Goal: Task Accomplishment & Management: Use online tool/utility

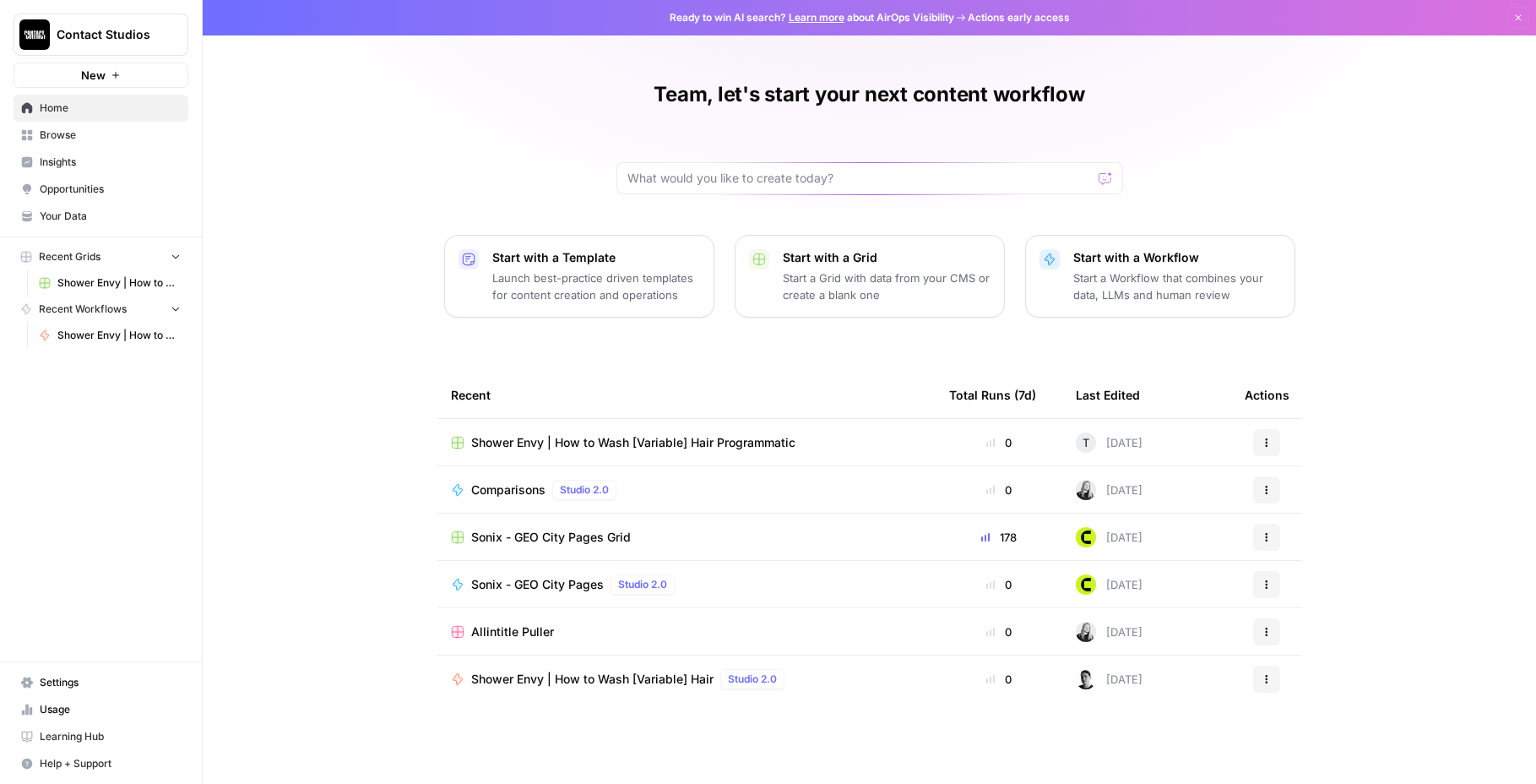
click at [90, 213] on span "Your Data" at bounding box center [110, 217] width 141 height 16
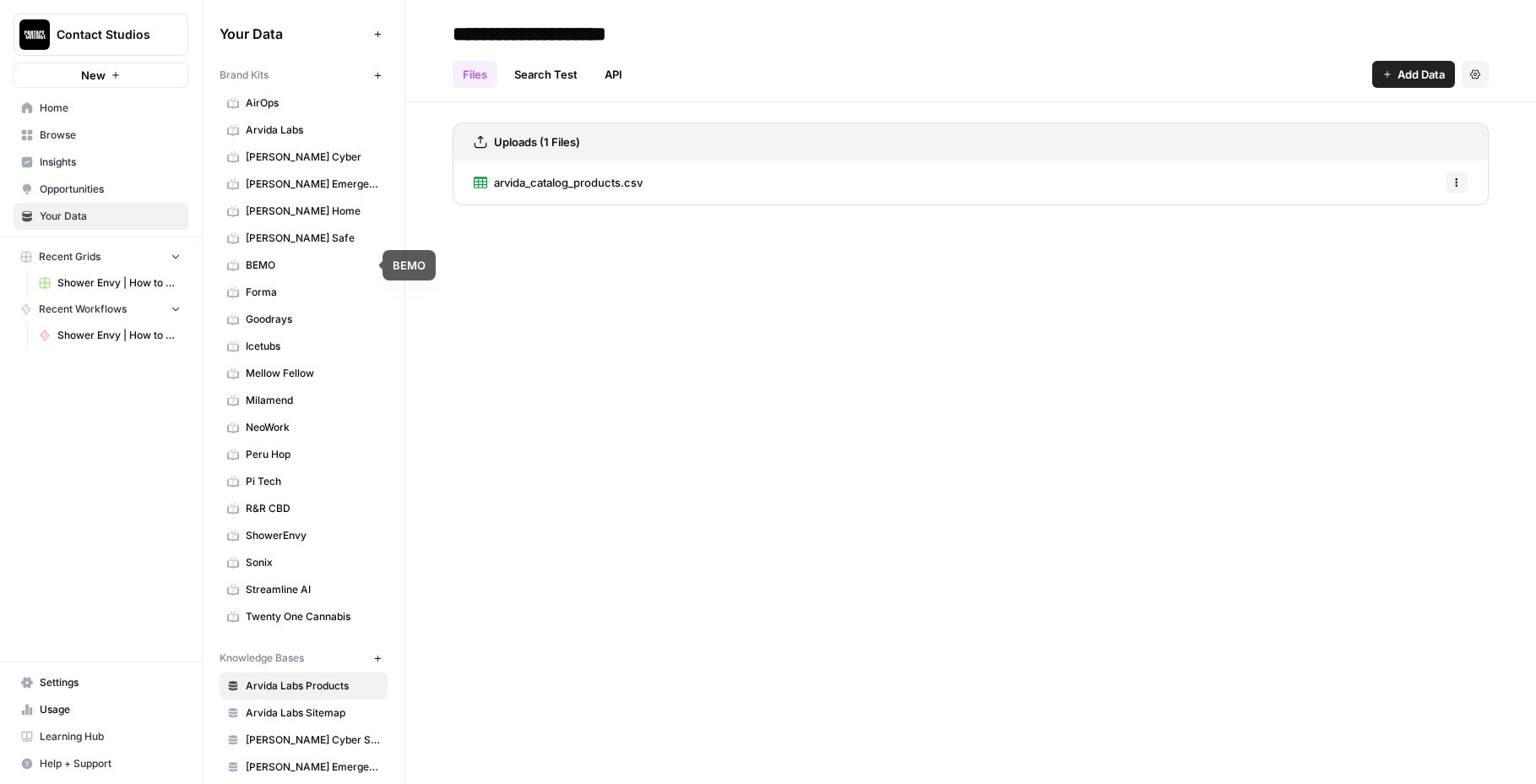
click at [309, 281] on link "Forma" at bounding box center [303, 292] width 168 height 27
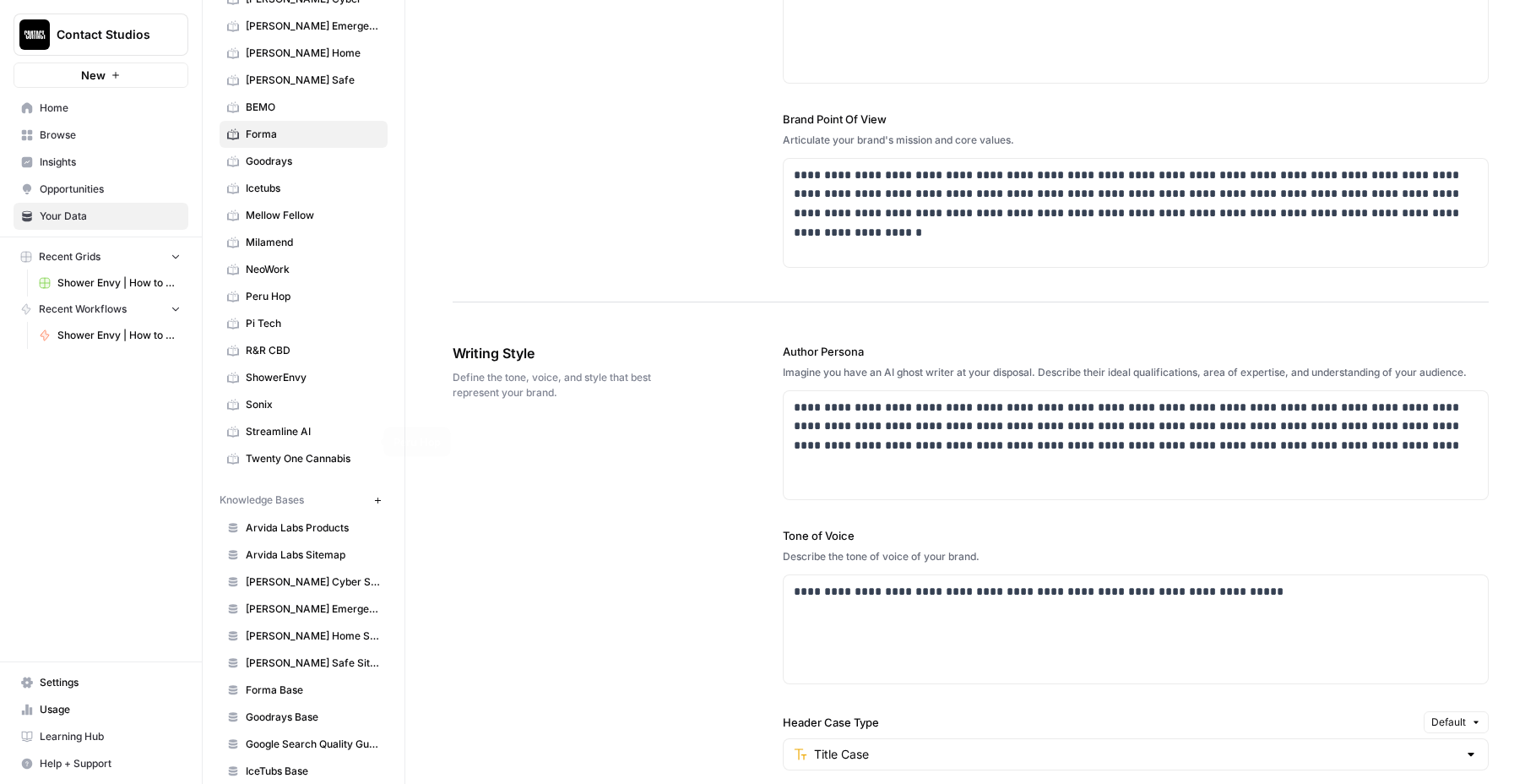
scroll to position [283, 0]
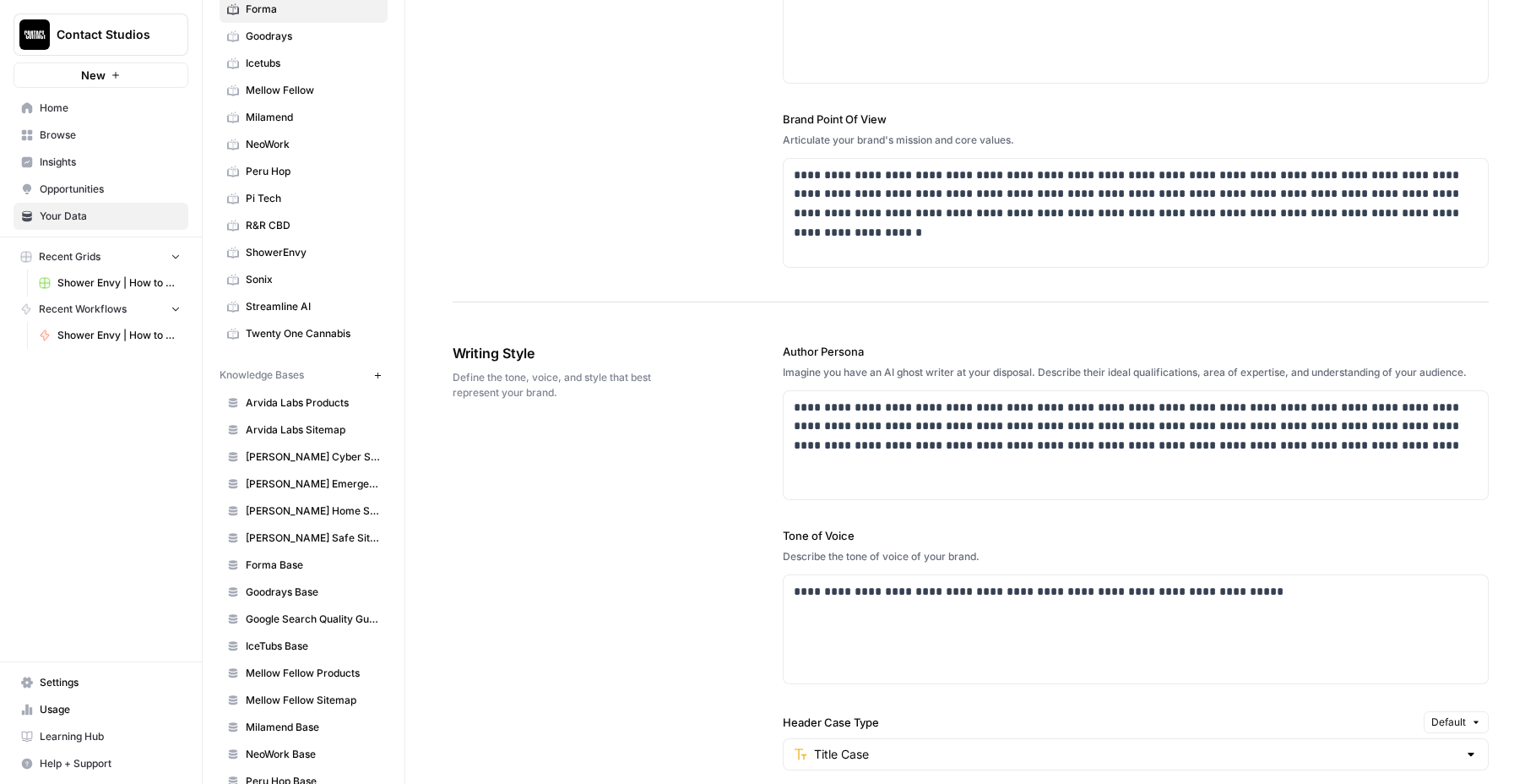
click at [73, 132] on span "Browse" at bounding box center [110, 135] width 141 height 16
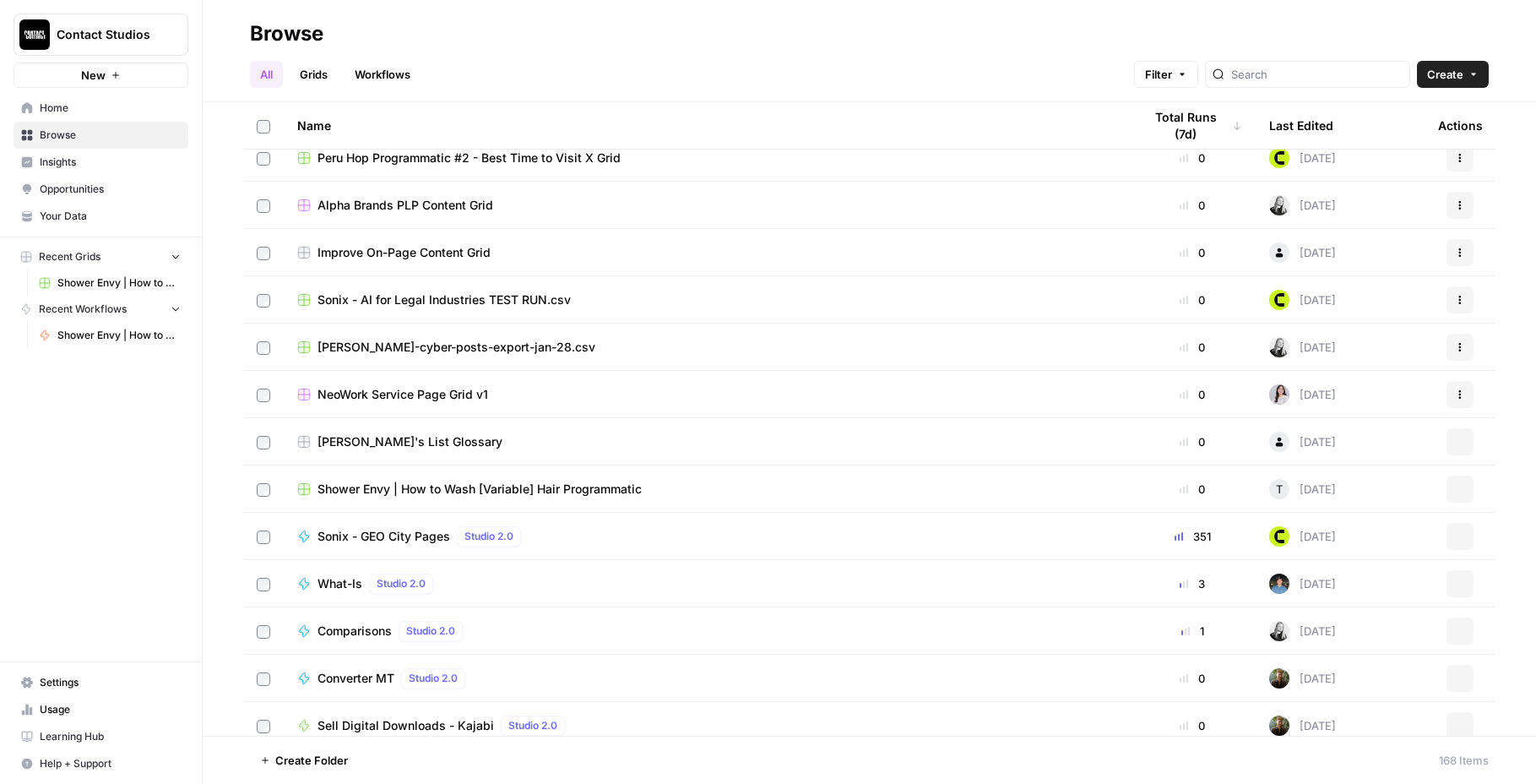
scroll to position [3198, 0]
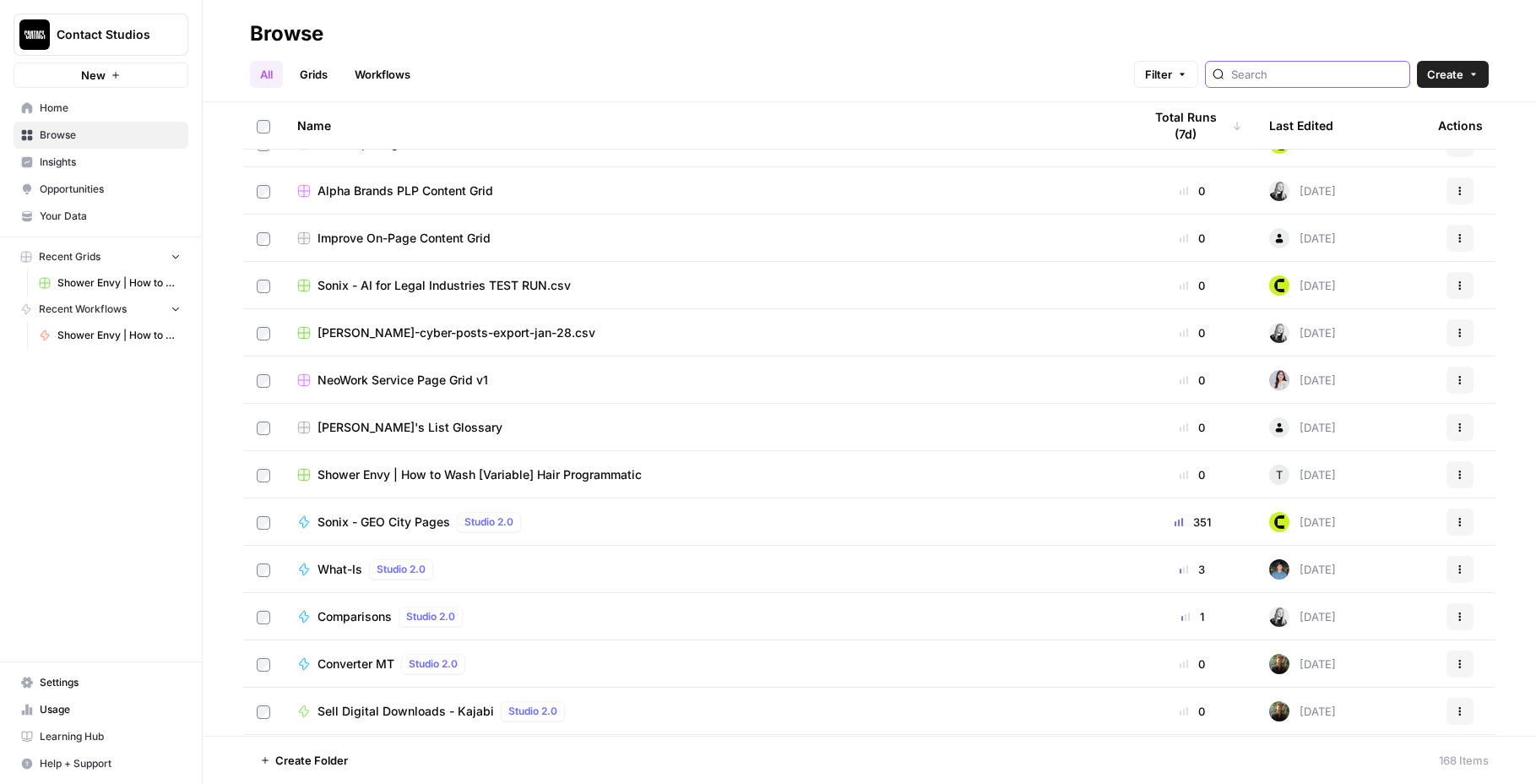
click at [1302, 70] on input "search" at bounding box center [1317, 74] width 172 height 16
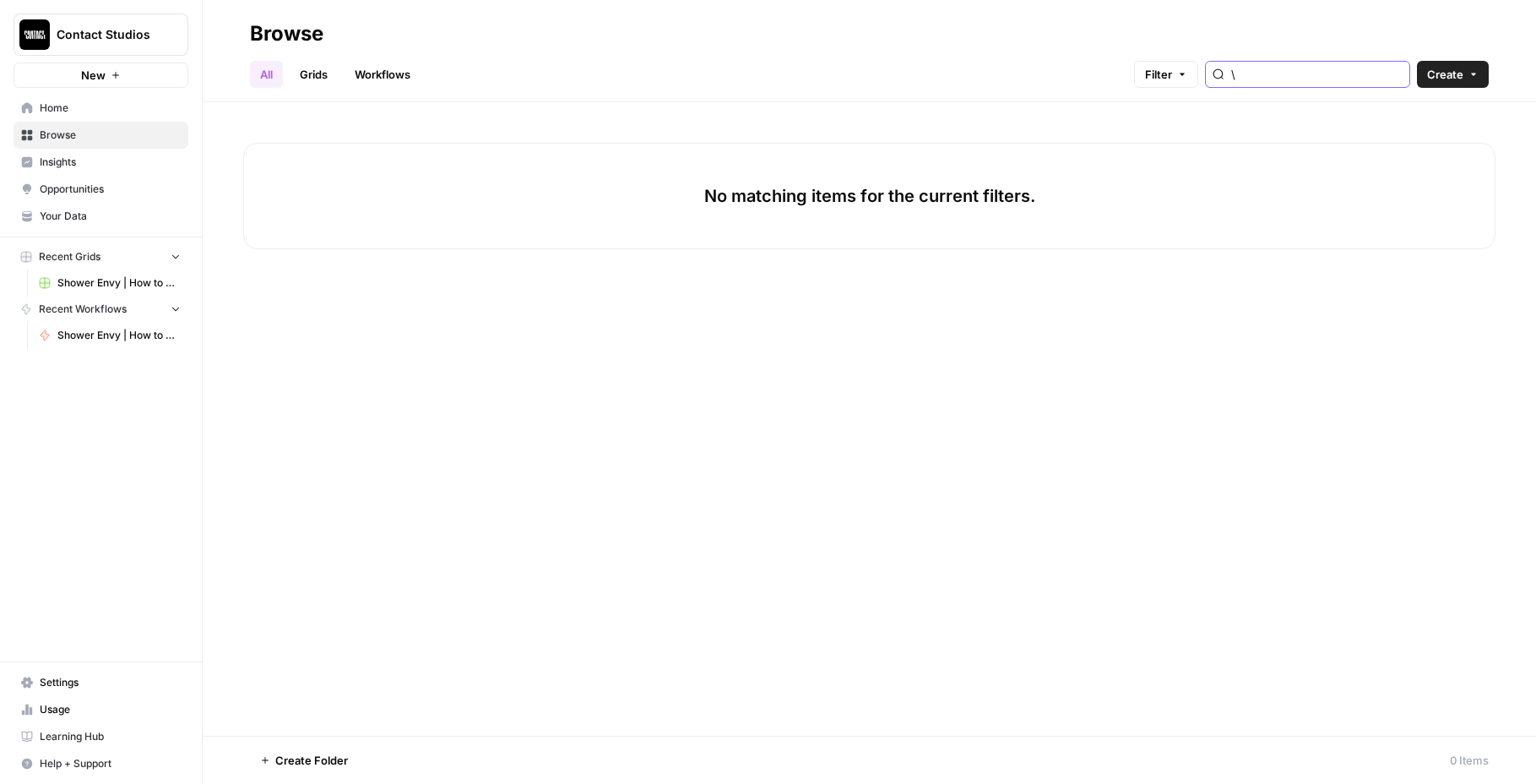
type input "\"
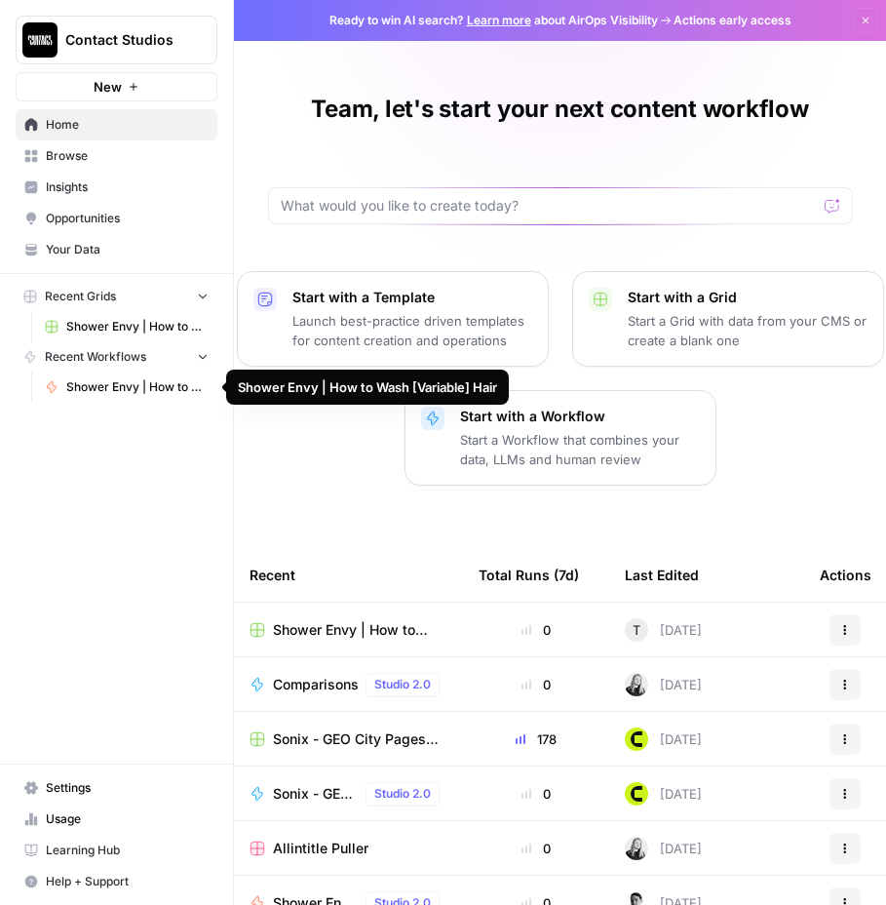
click at [133, 389] on span "Shower Envy | How to Wash [Variable] Hair" at bounding box center [137, 387] width 142 height 18
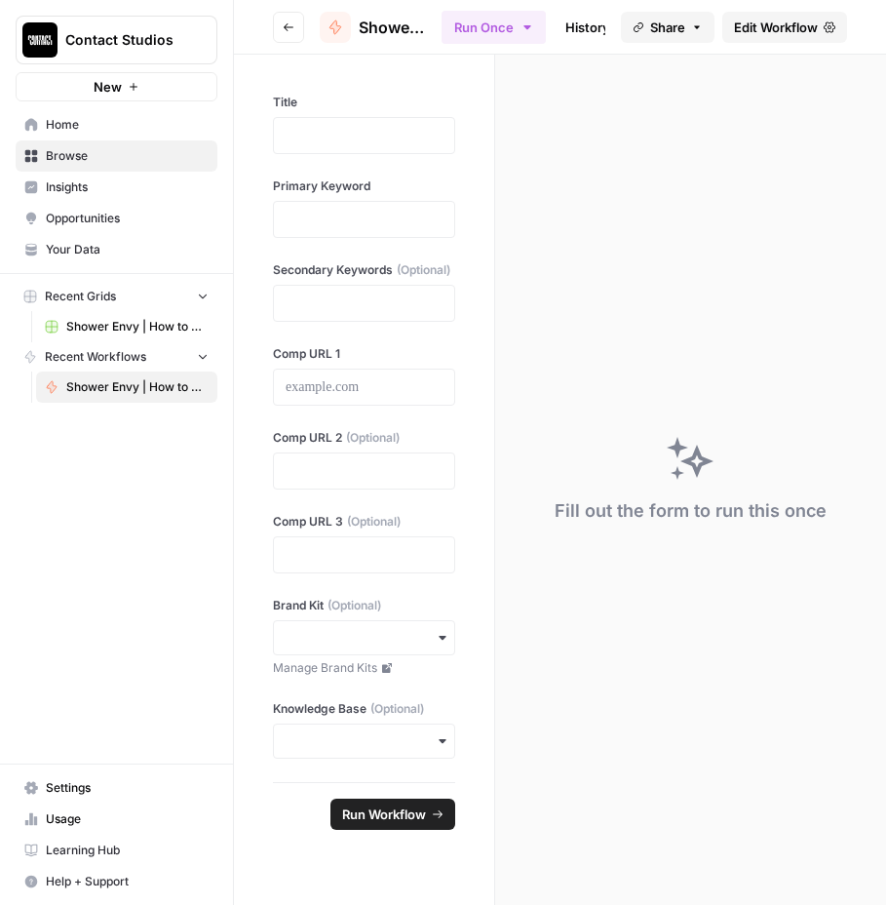
click at [153, 395] on span "Shower Envy | How to Wash [Variable] Hair" at bounding box center [137, 387] width 142 height 18
click at [298, 20] on button "Go back" at bounding box center [288, 27] width 31 height 31
click at [294, 20] on button "Go back" at bounding box center [288, 27] width 31 height 31
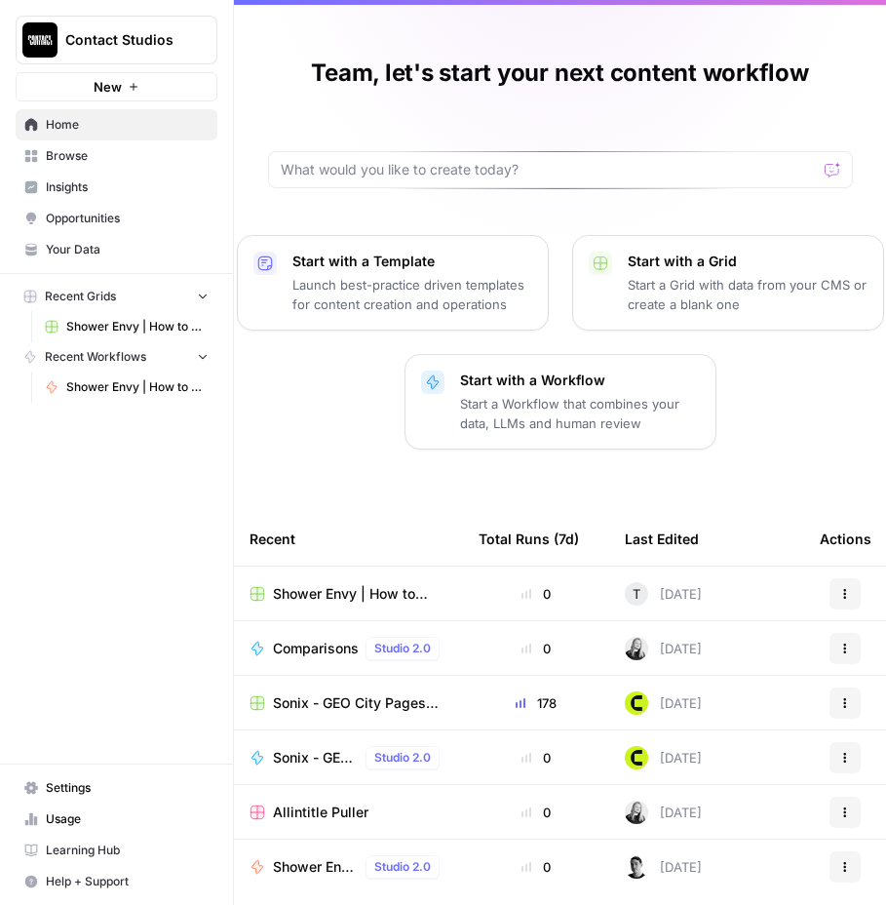
scroll to position [230, 0]
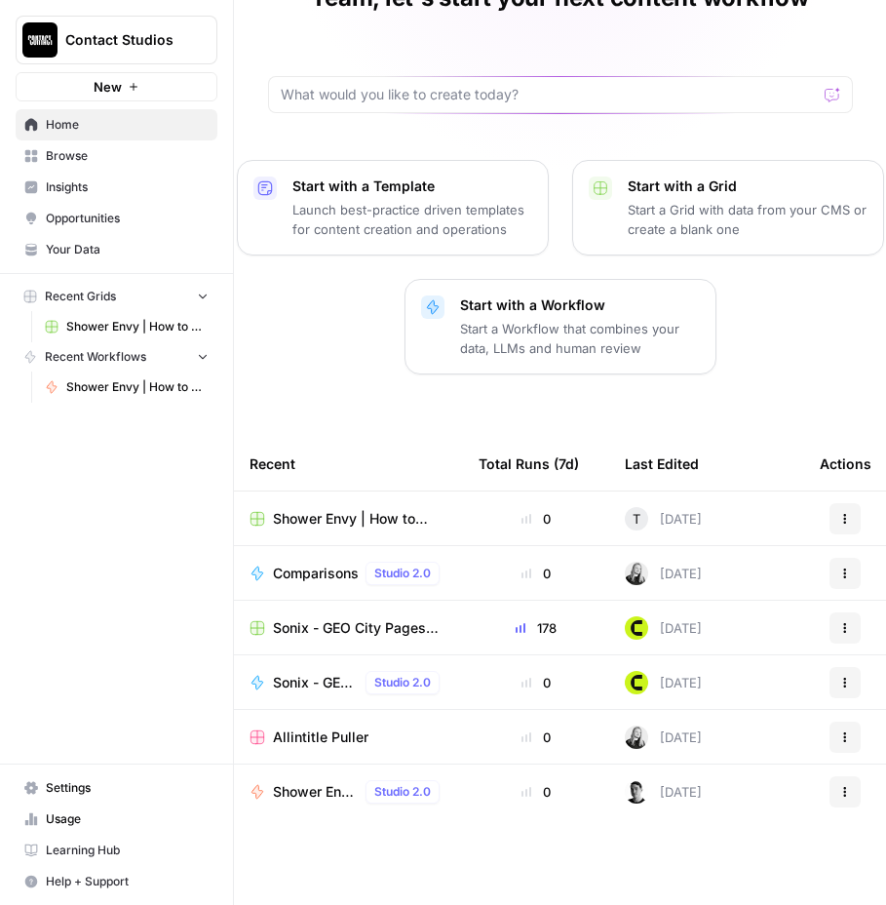
click at [274, 575] on span "Comparisons" at bounding box center [315, 572] width 85 height 19
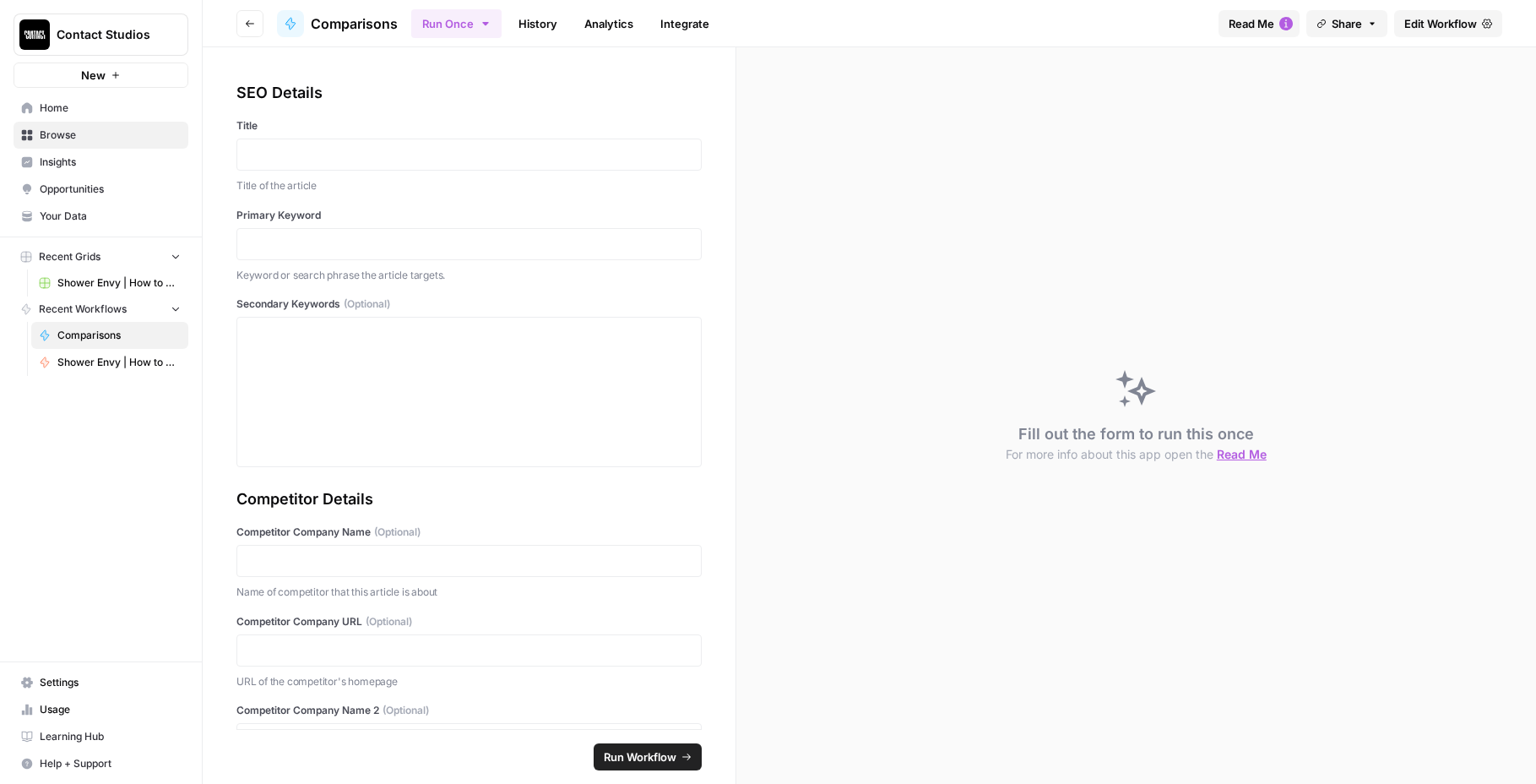
click at [243, 29] on button "Go back" at bounding box center [250, 23] width 27 height 27
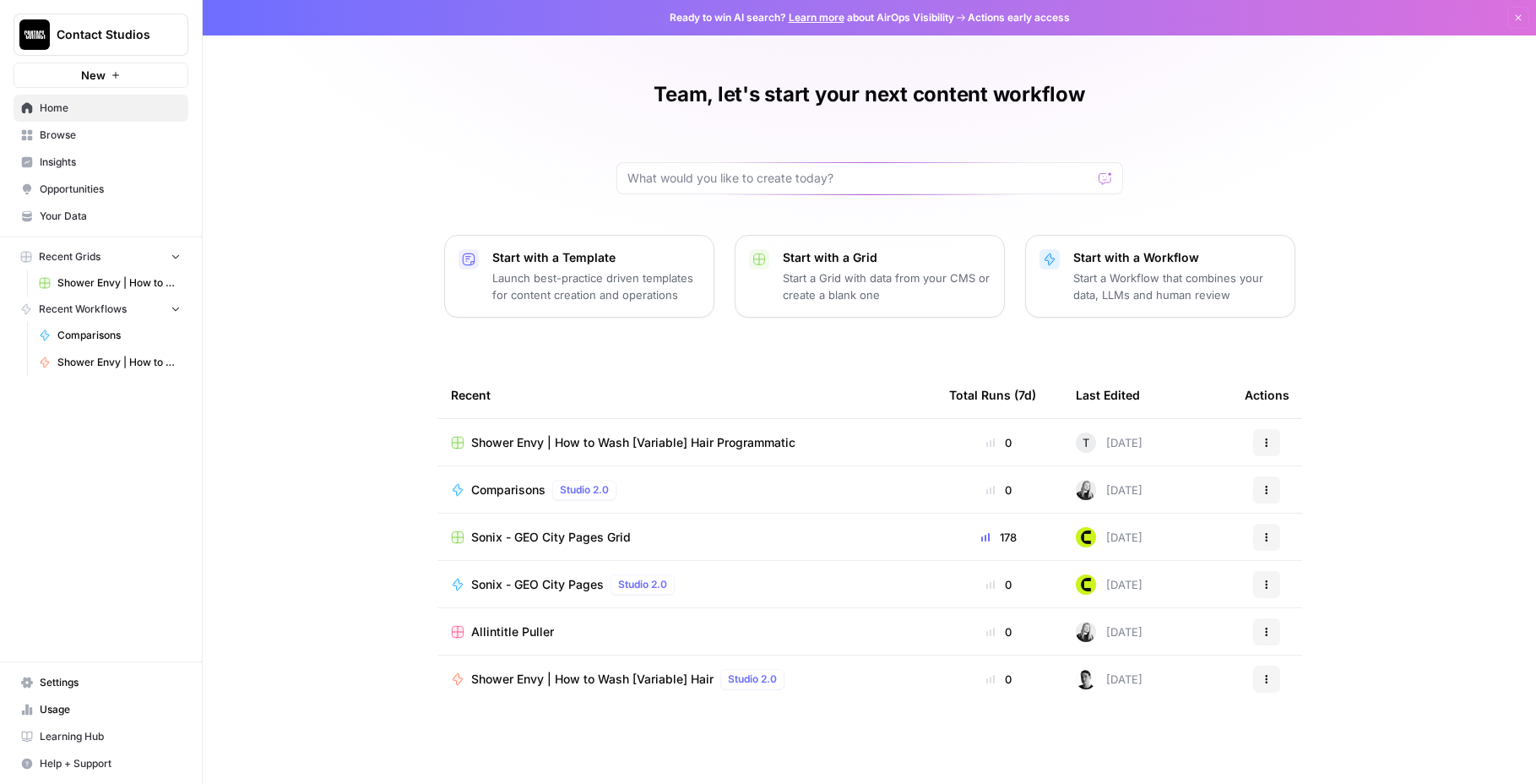
click at [767, 676] on icon "button" at bounding box center [1266, 676] width 3 height 3
click at [767, 517] on span "Edit in Studio" at bounding box center [1353, 515] width 135 height 16
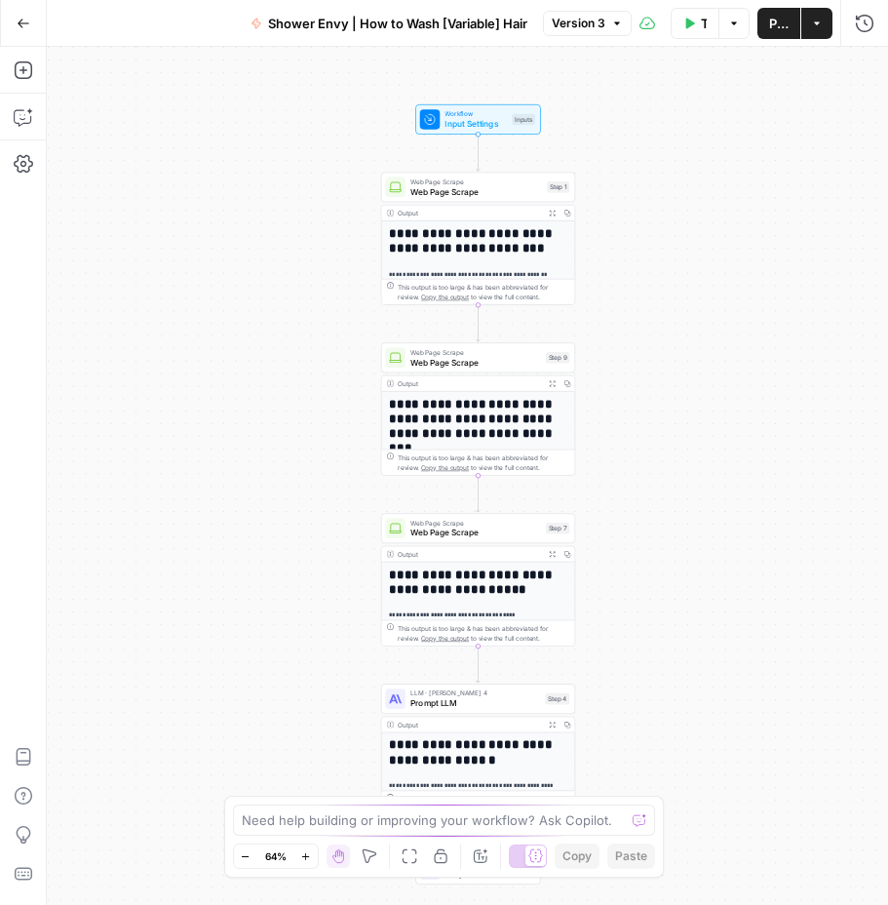
drag, startPoint x: 500, startPoint y: 366, endPoint x: 65, endPoint y: 383, distance: 435.0
click at [64, 385] on div "**********" at bounding box center [467, 476] width 841 height 858
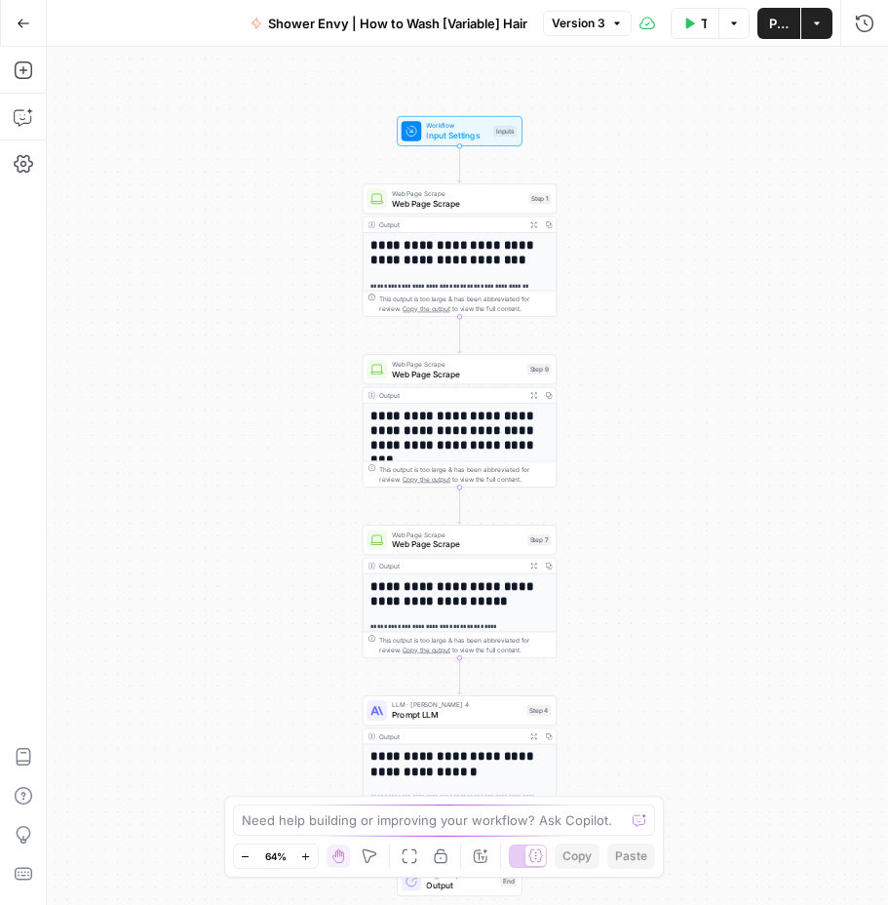
drag, startPoint x: 788, startPoint y: 228, endPoint x: 561, endPoint y: 225, distance: 226.1
click at [754, 253] on div "**********" at bounding box center [467, 476] width 841 height 858
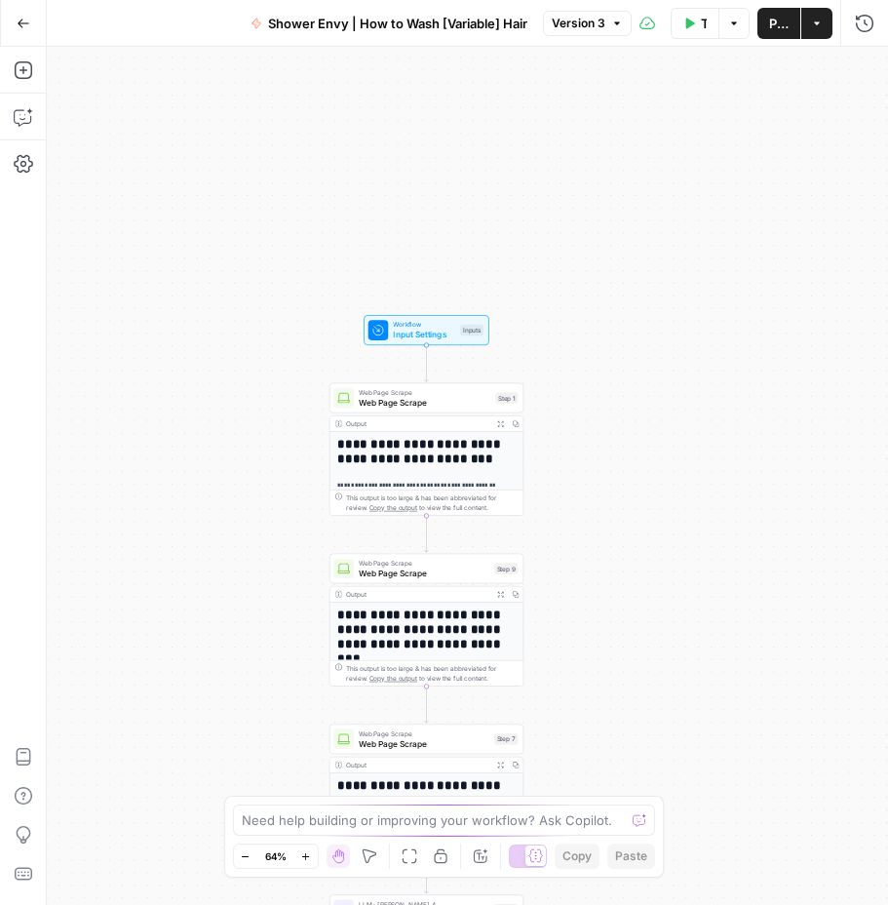
click at [310, 851] on icon "button" at bounding box center [305, 856] width 11 height 11
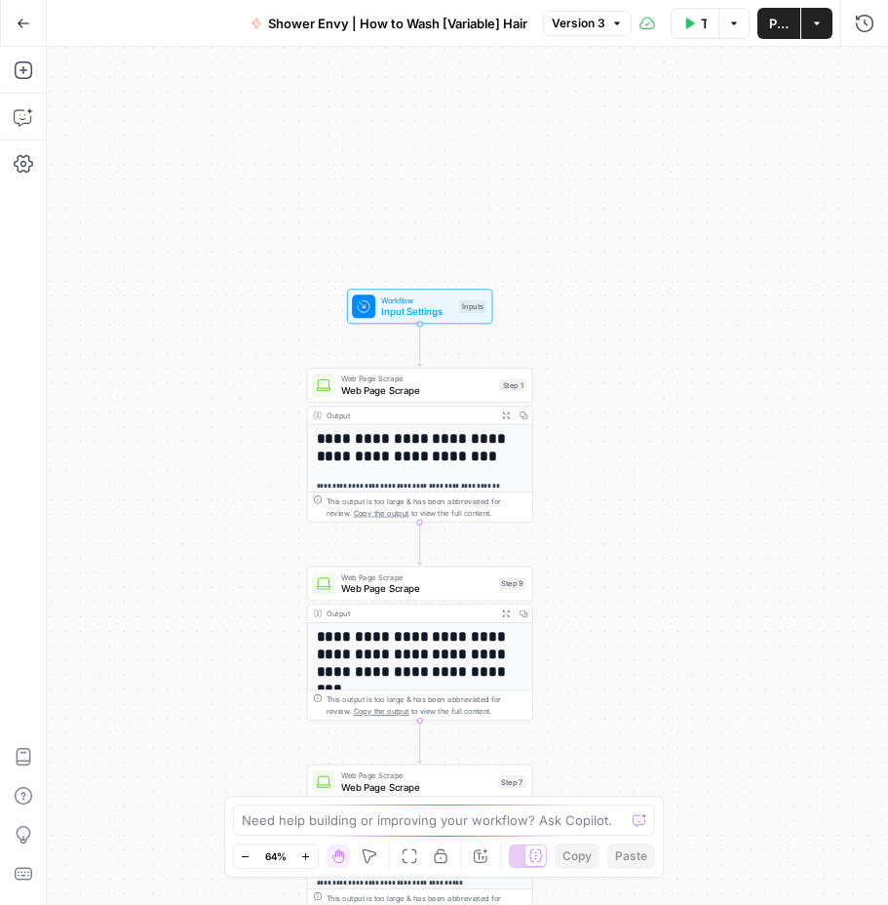
click at [310, 851] on icon "button" at bounding box center [305, 856] width 11 height 11
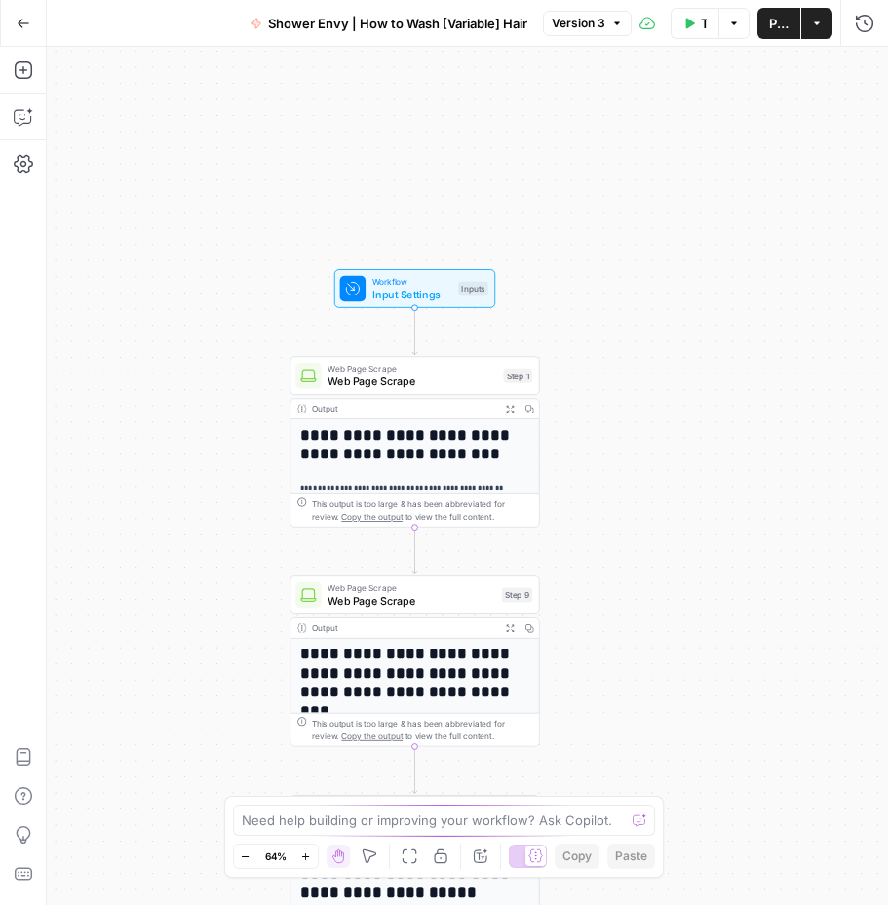
drag, startPoint x: 309, startPoint y: 851, endPoint x: 345, endPoint y: 704, distance: 151.5
click at [308, 851] on icon "button" at bounding box center [305, 856] width 11 height 11
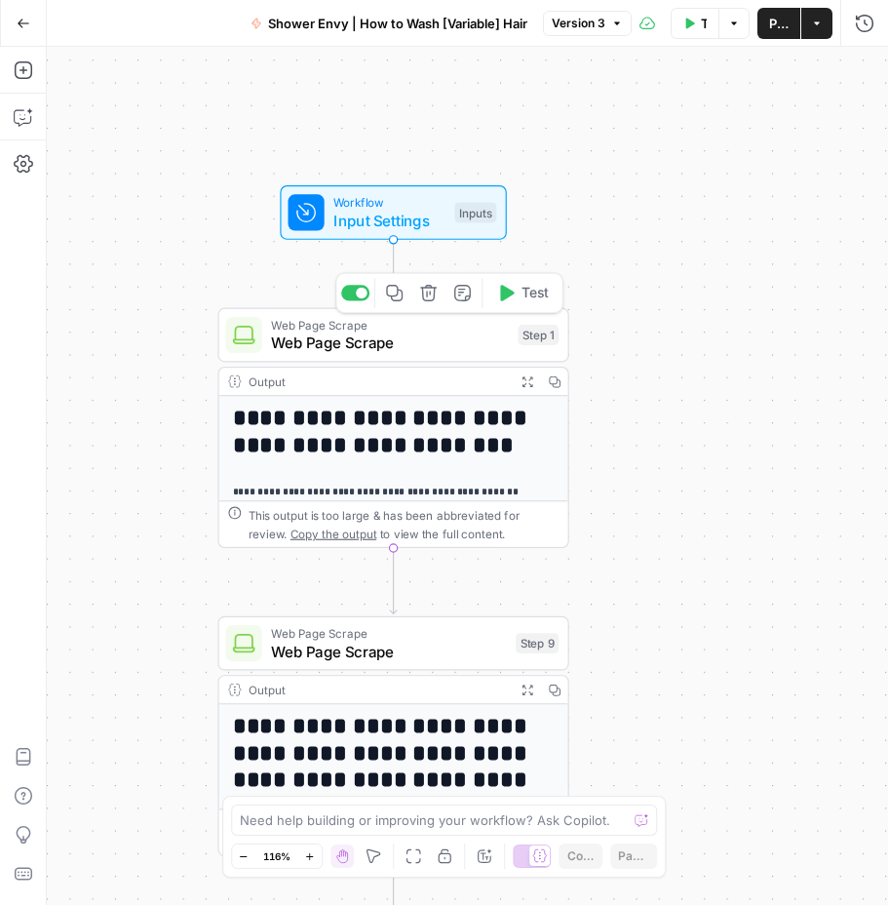
click at [424, 336] on span "Web Page Scrape" at bounding box center [390, 342] width 238 height 22
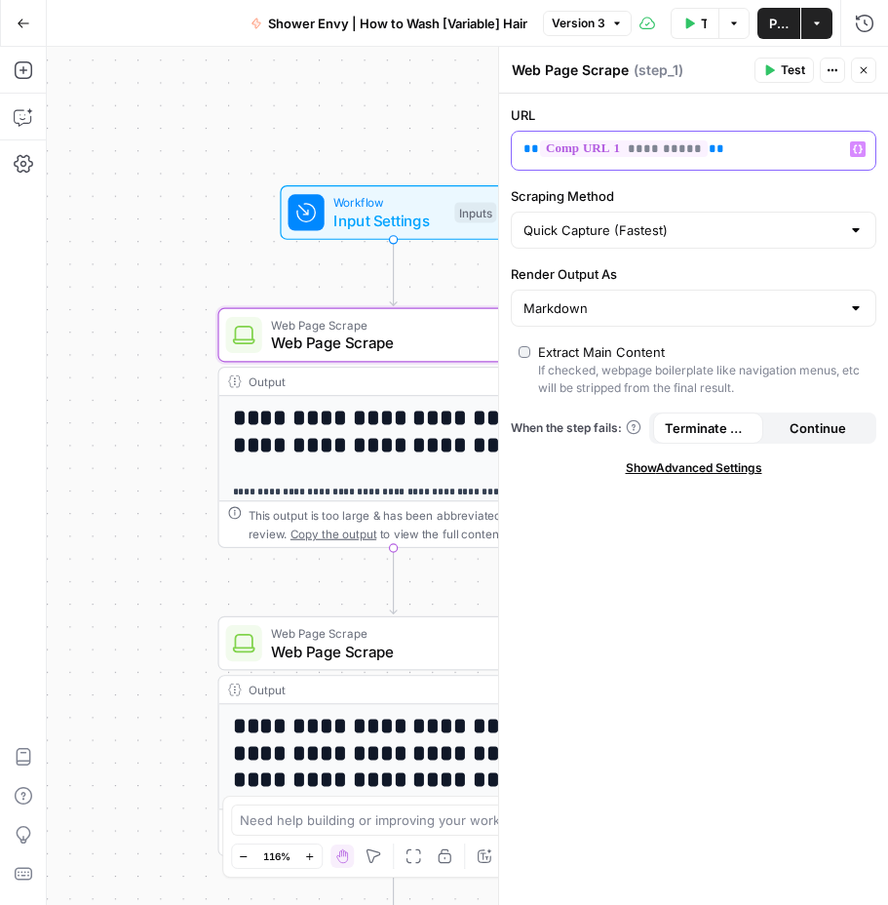
click at [719, 144] on p "**********" at bounding box center [677, 148] width 309 height 19
click at [865, 144] on button "Variables Menu" at bounding box center [858, 149] width 16 height 16
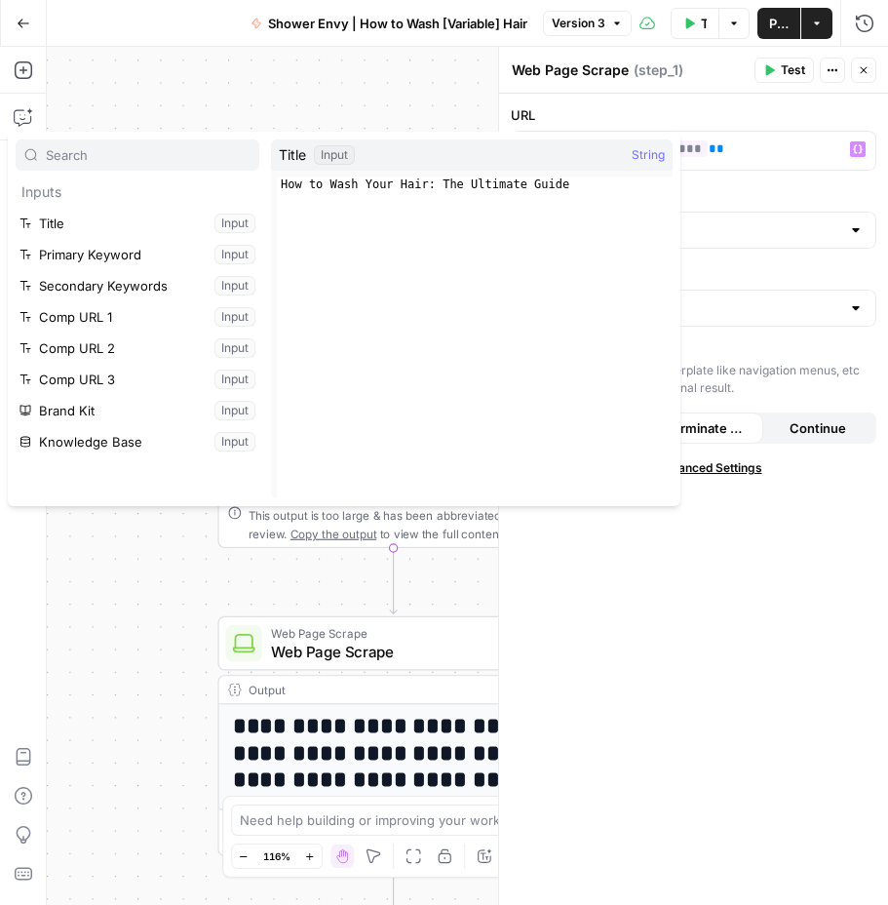
click at [216, 89] on div "**********" at bounding box center [467, 476] width 841 height 858
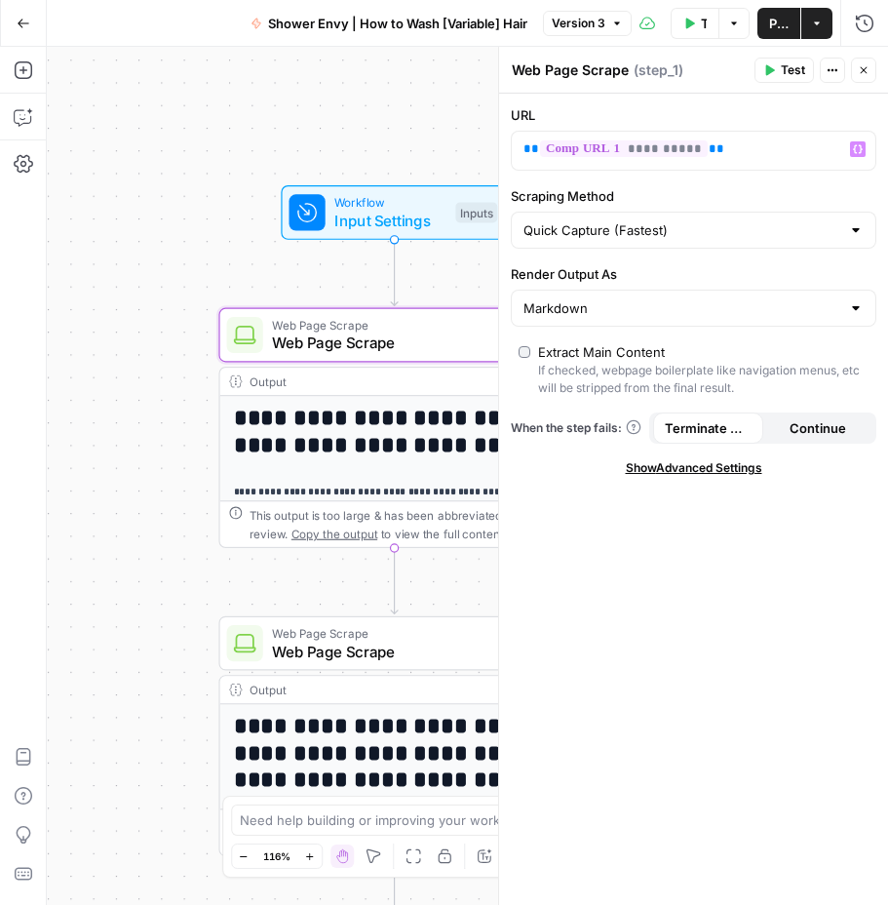
click at [327, 191] on div "Workflow Input Settings Inputs Test Step" at bounding box center [394, 212] width 226 height 55
click at [327, 191] on div "Workflow Input Settings Inputs Test Step" at bounding box center [395, 212] width 226 height 55
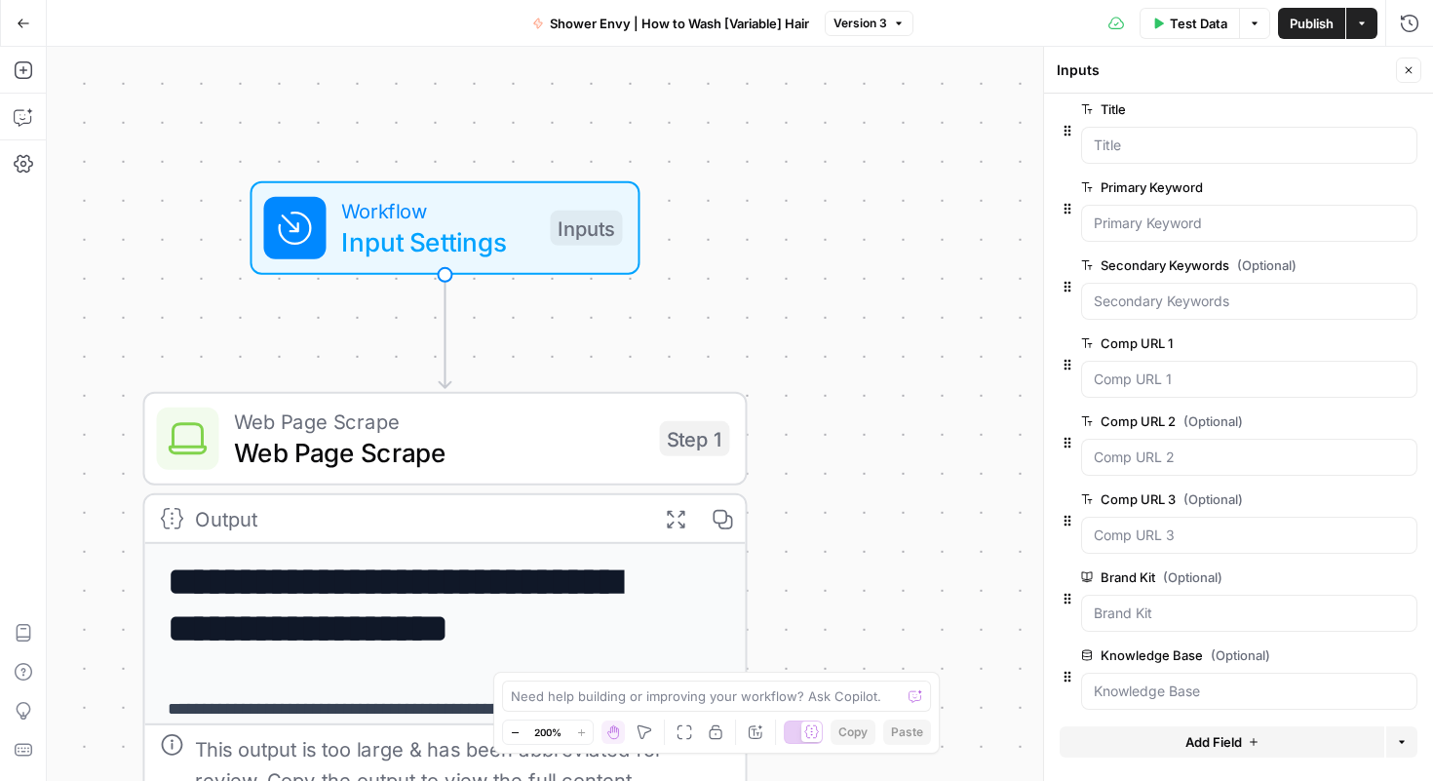
scroll to position [22, 0]
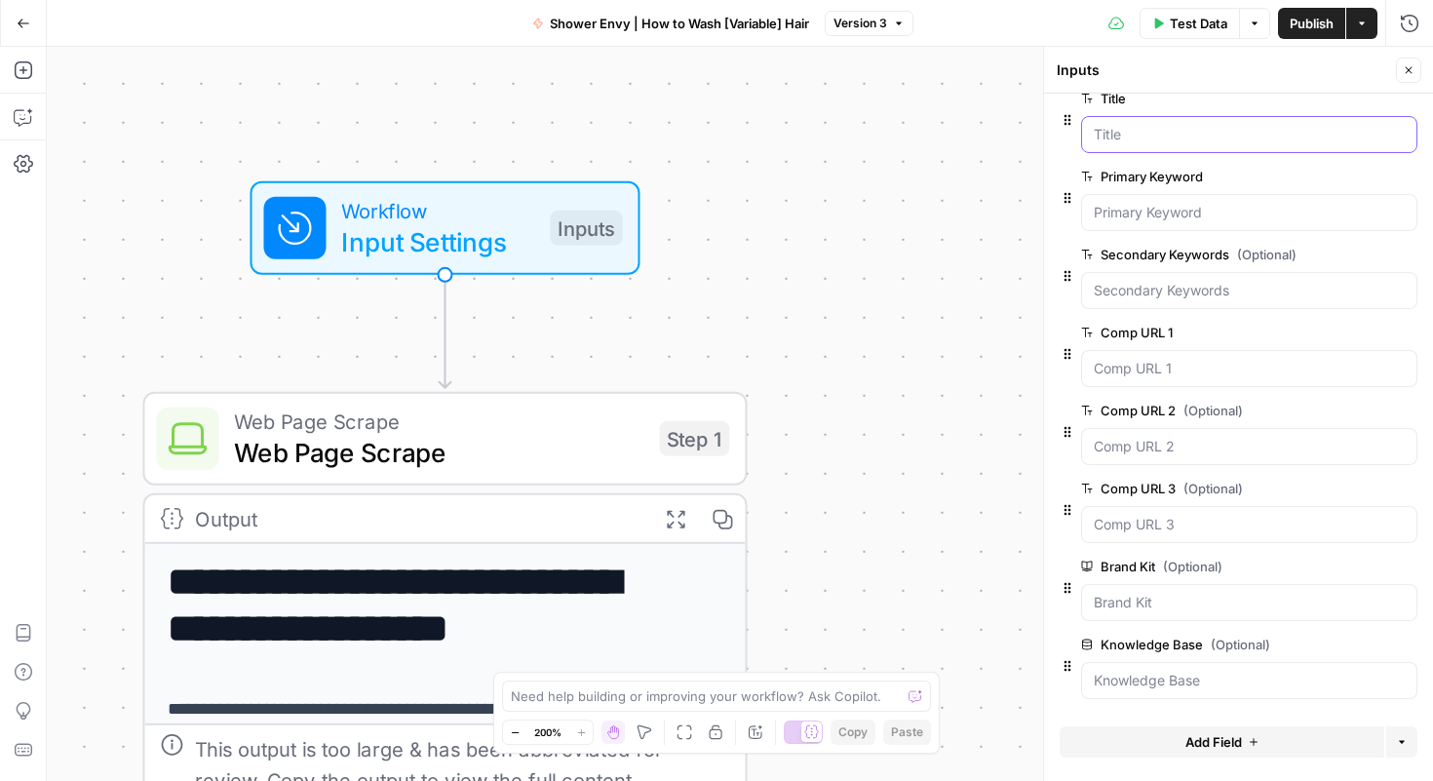
click at [885, 137] on input "Title" at bounding box center [1249, 134] width 311 height 19
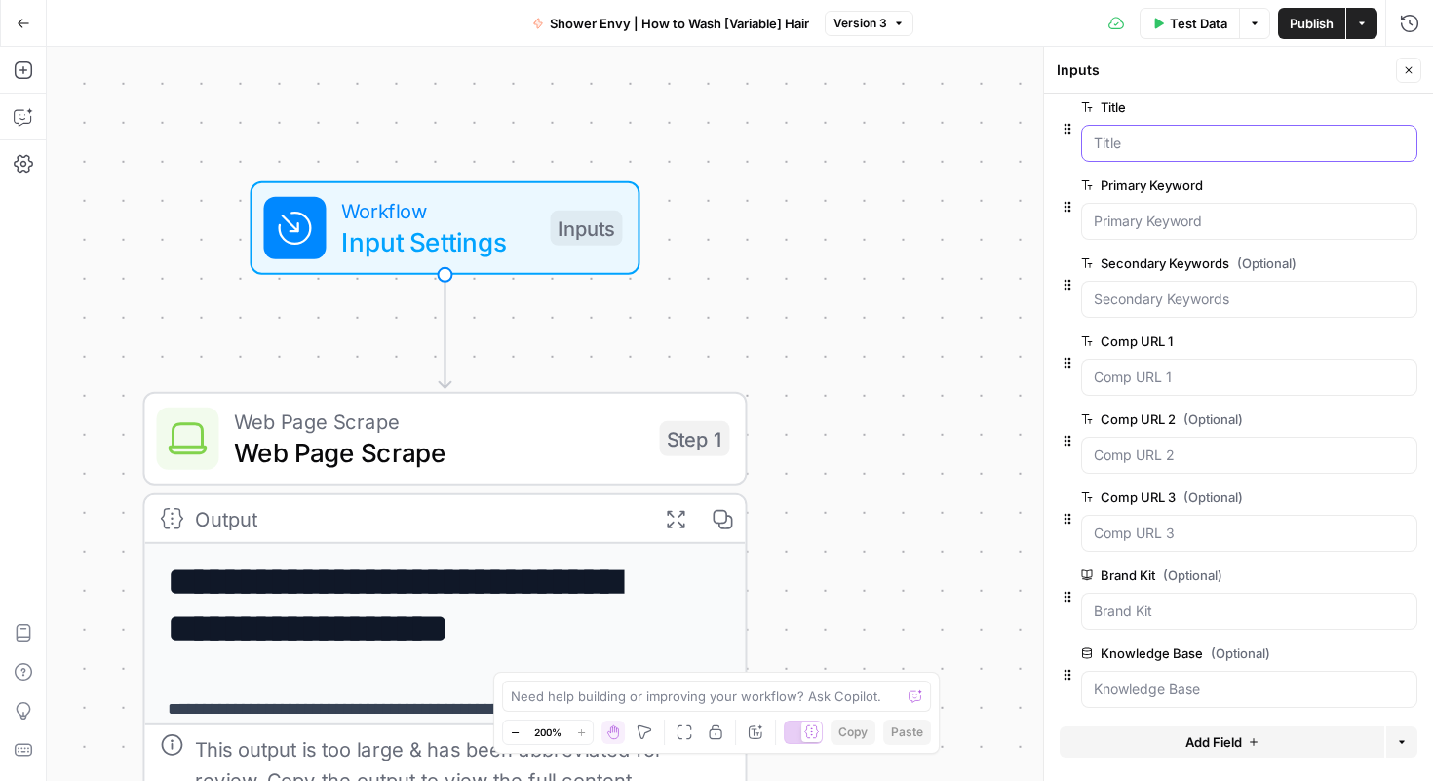
scroll to position [0, 0]
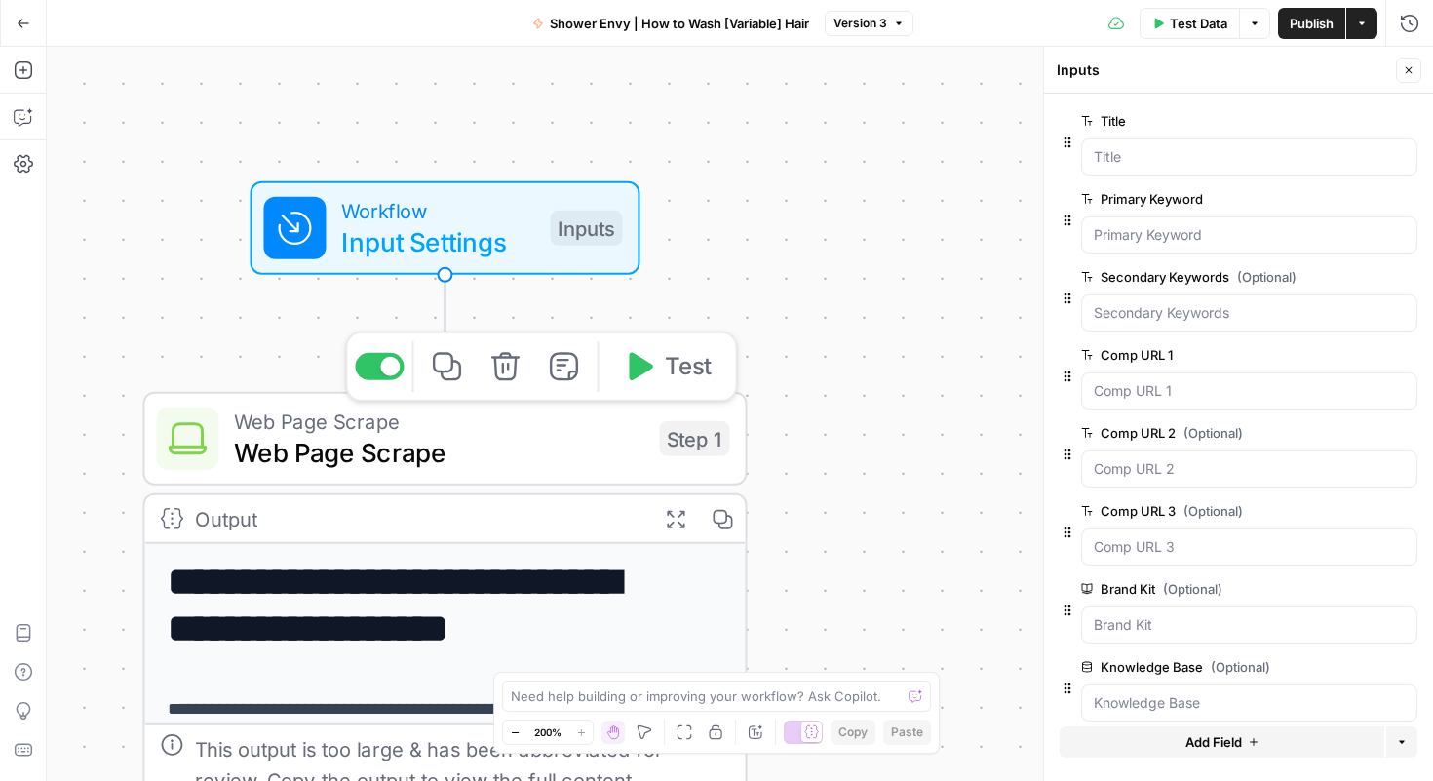
click at [445, 427] on span "Web Page Scrape" at bounding box center [438, 420] width 409 height 31
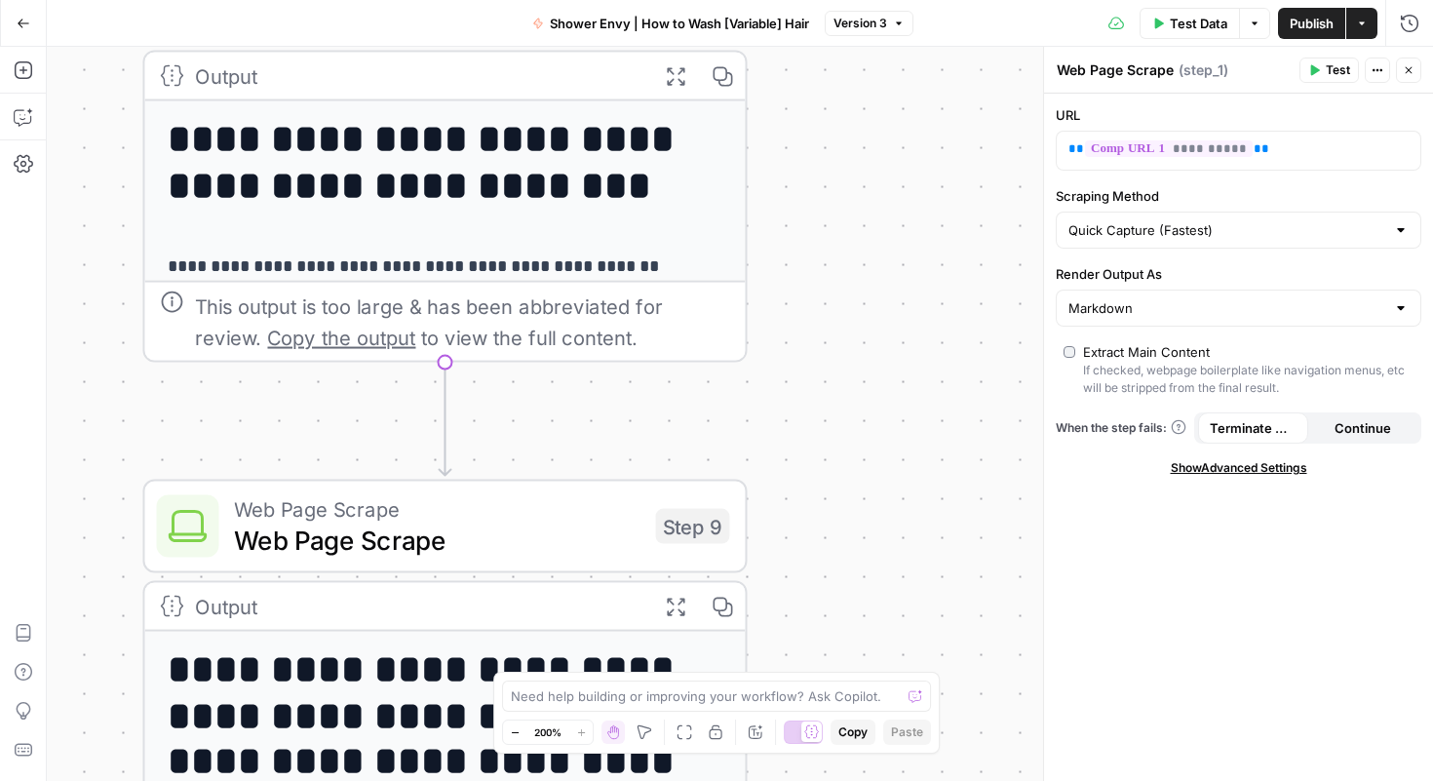
scroll to position [258, 0]
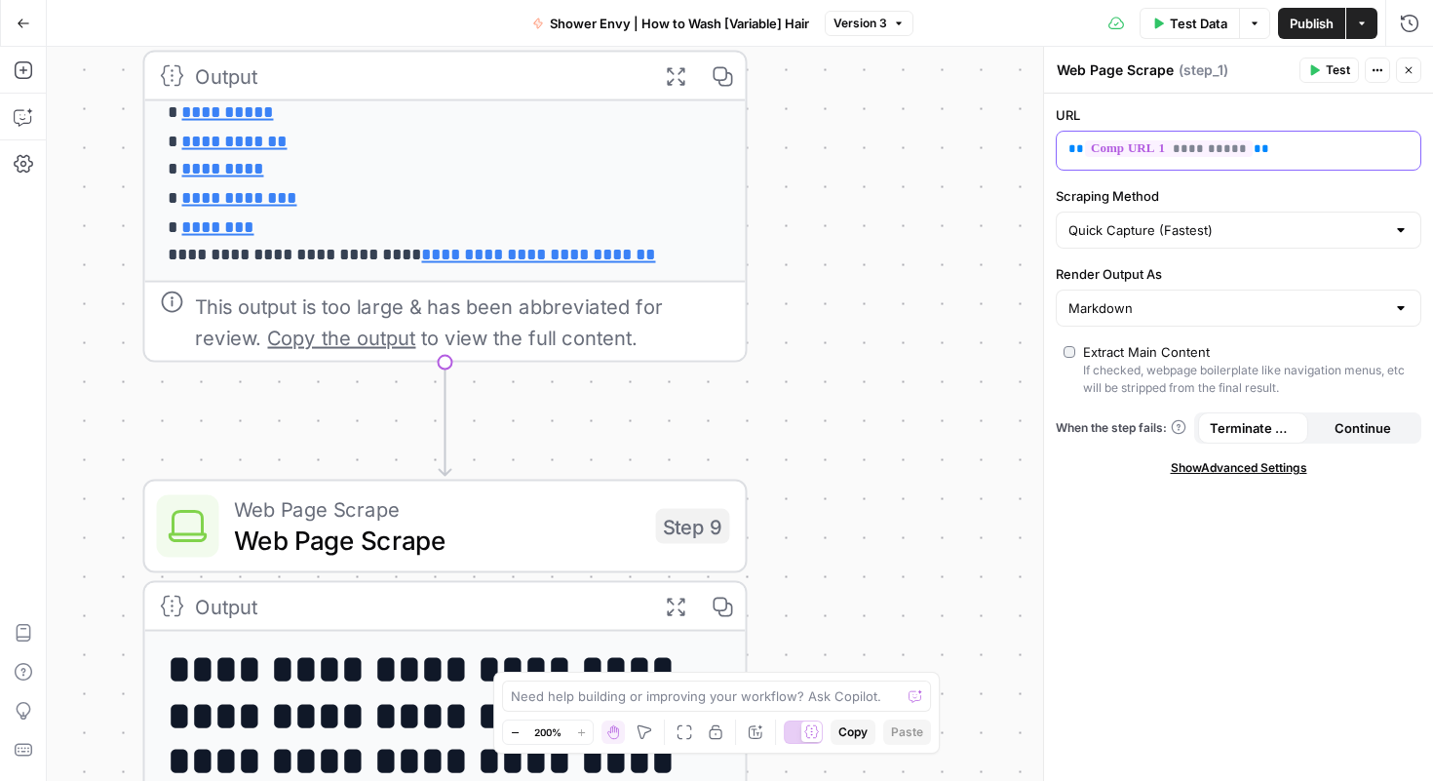
click at [885, 144] on span "**********" at bounding box center [1169, 148] width 168 height 17
click at [885, 553] on div "**********" at bounding box center [1238, 437] width 389 height 687
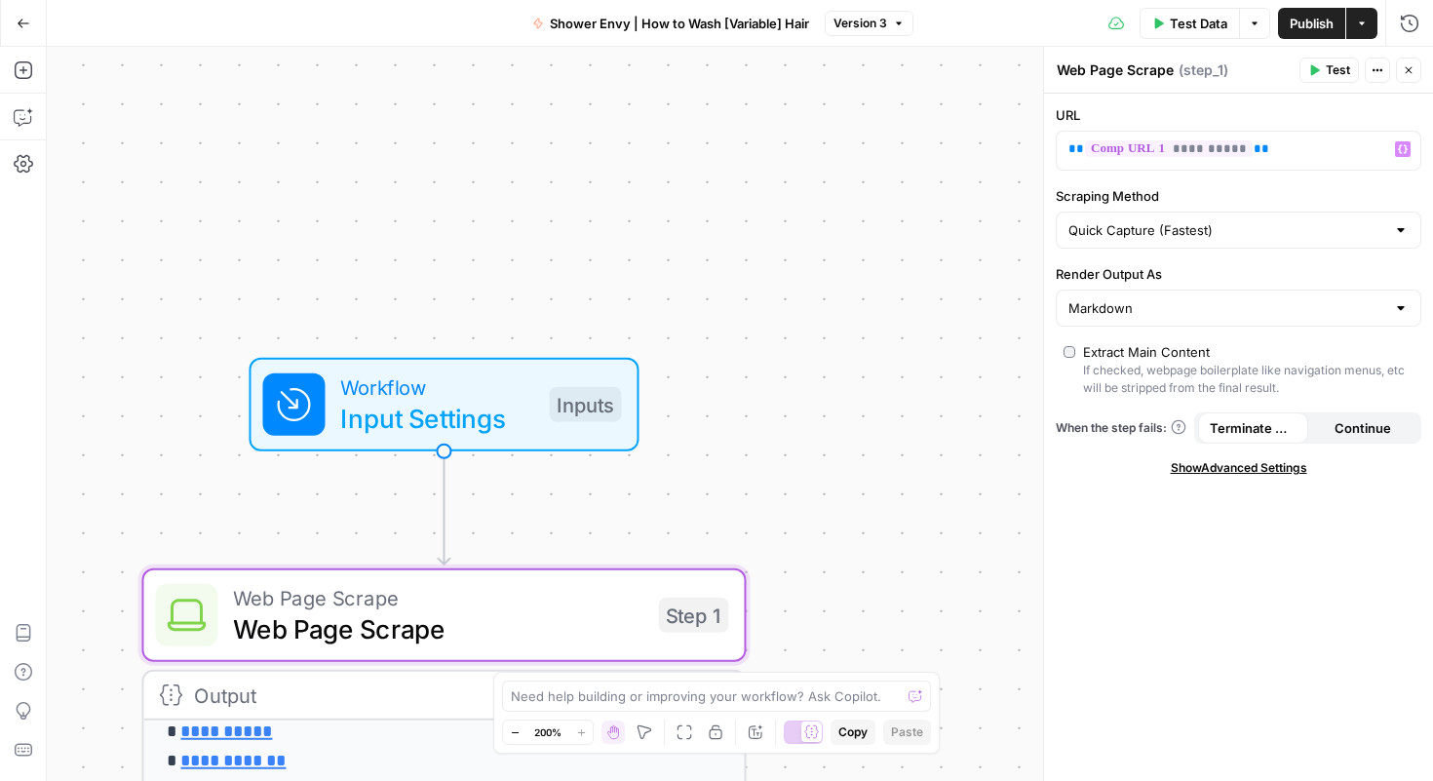
click at [442, 385] on span "Workflow" at bounding box center [436, 386] width 193 height 31
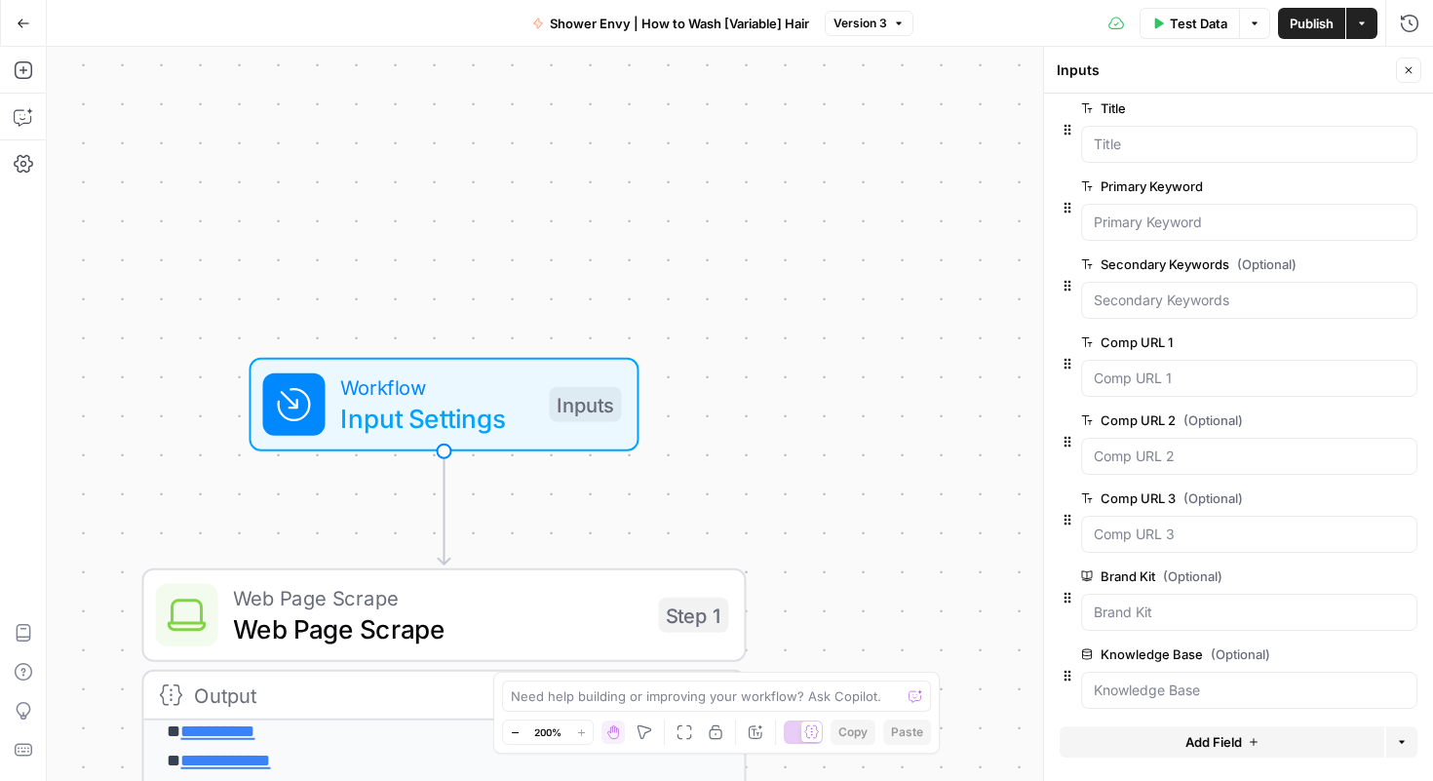
scroll to position [0, 0]
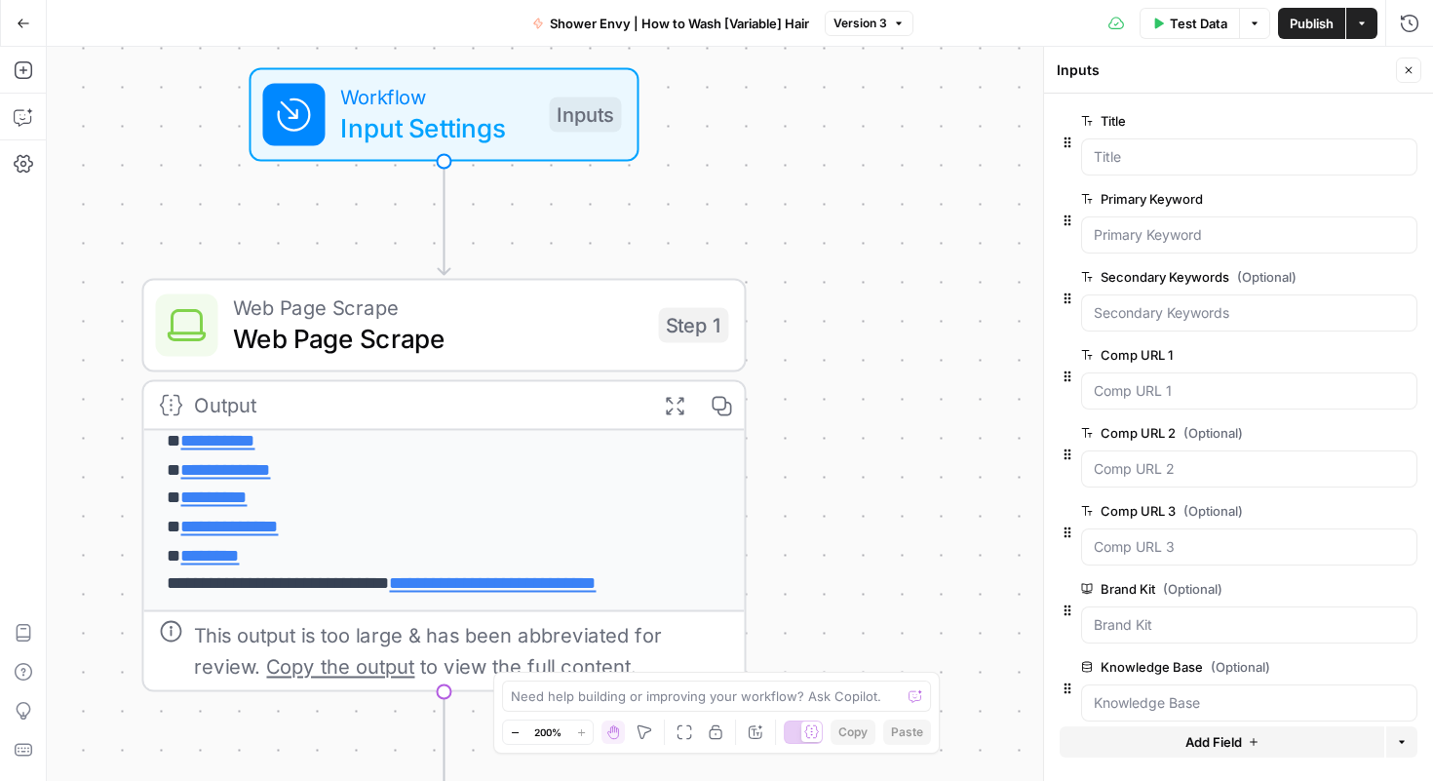
click at [620, 327] on span "Web Page Scrape" at bounding box center [437, 338] width 409 height 39
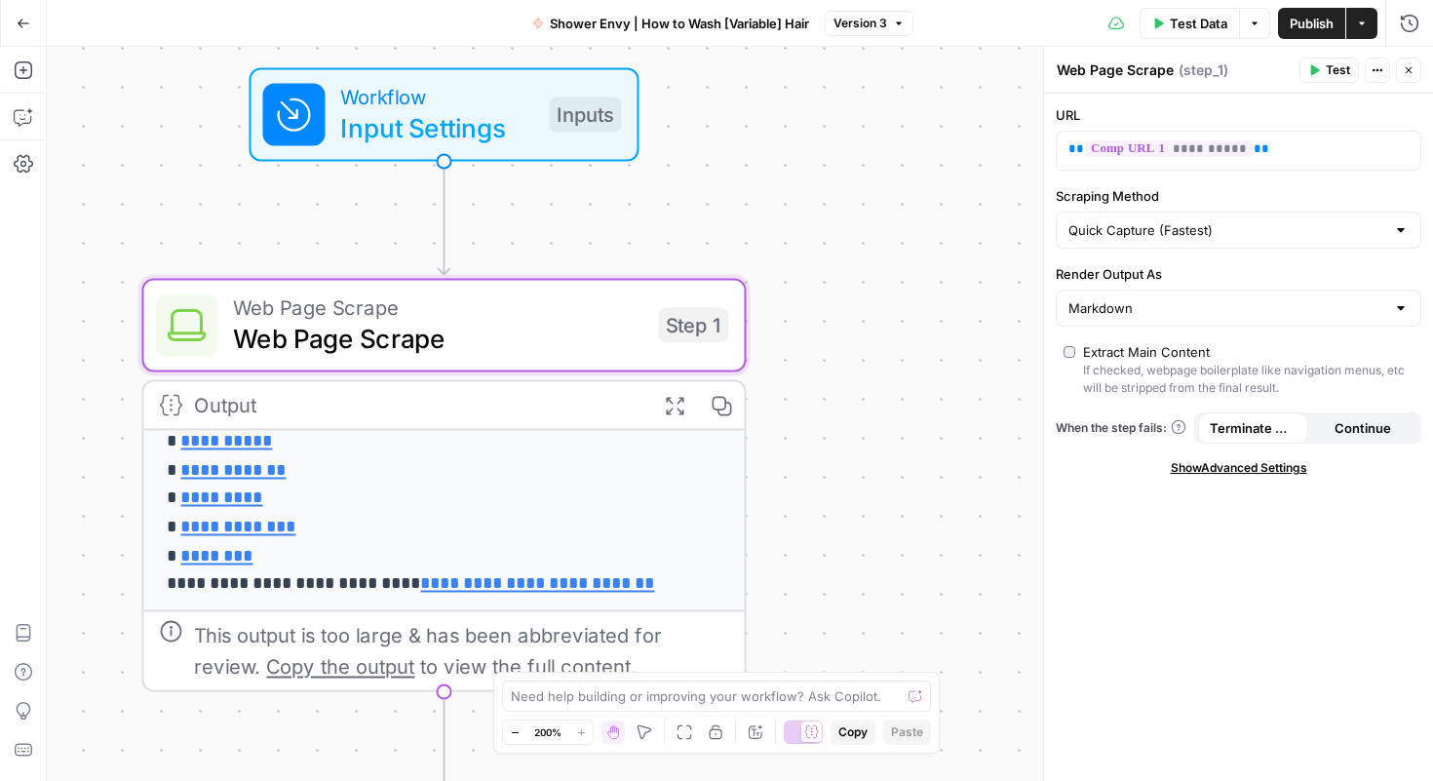
click at [484, 122] on span "Input Settings" at bounding box center [436, 127] width 193 height 39
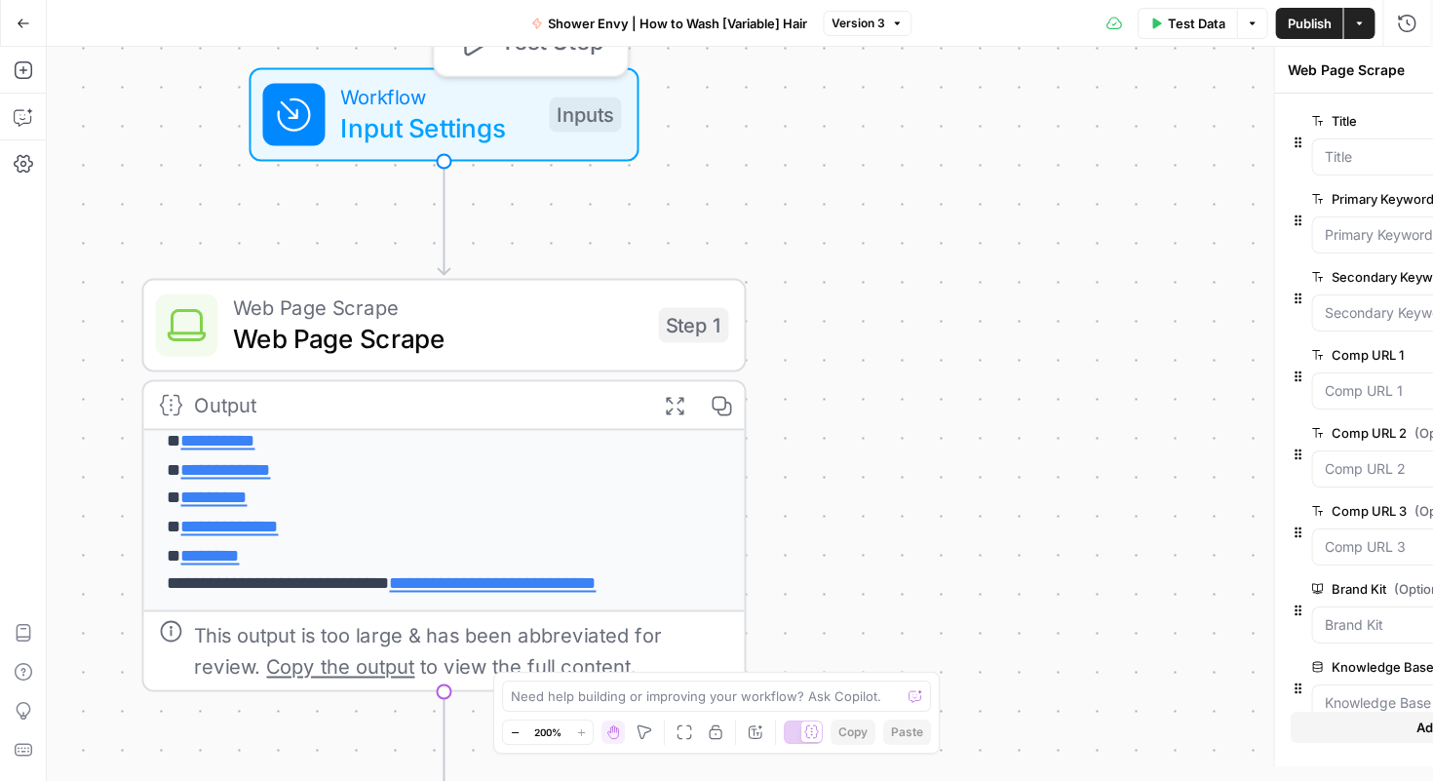
type textarea "Inputs"
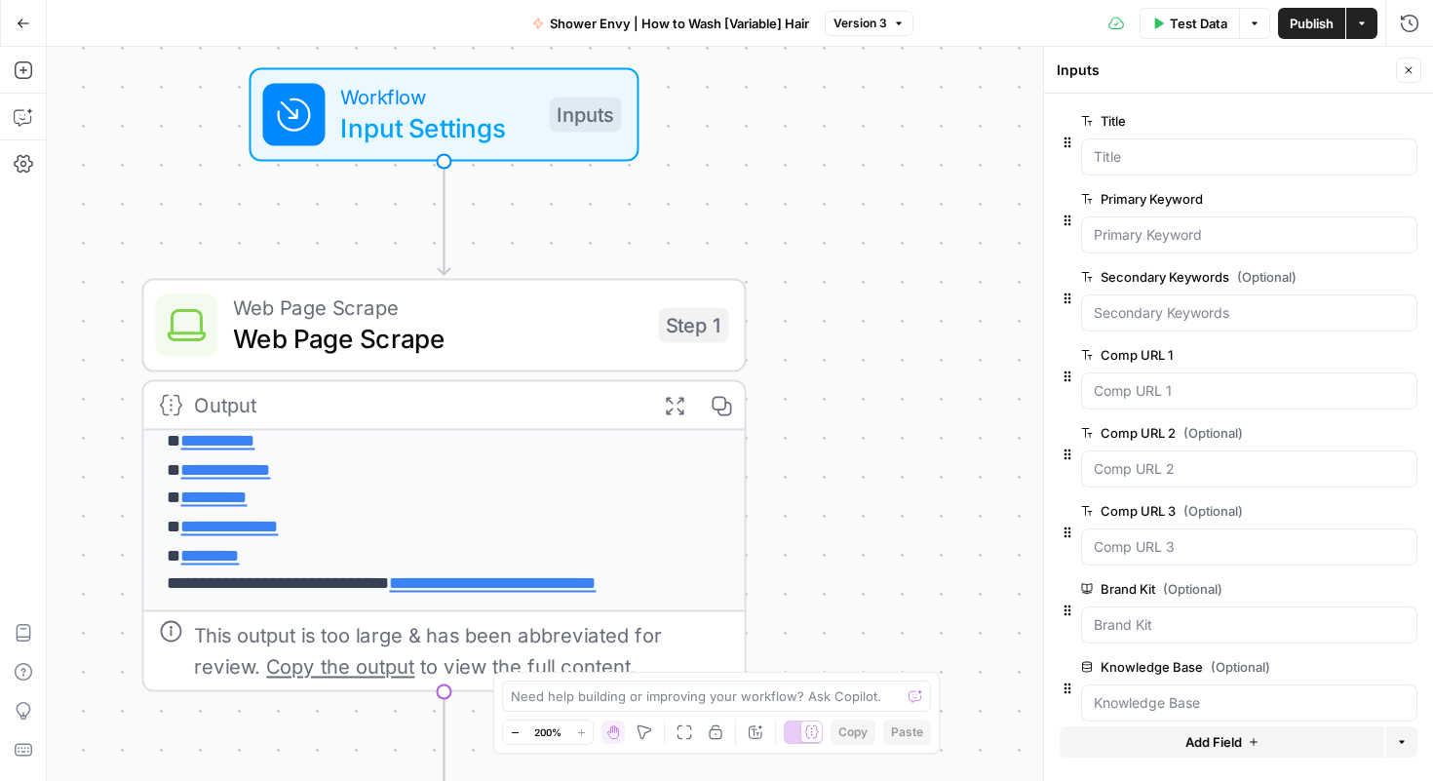
click at [885, 222] on div at bounding box center [1249, 234] width 336 height 37
click at [885, 118] on span "edit field" at bounding box center [1344, 121] width 43 height 16
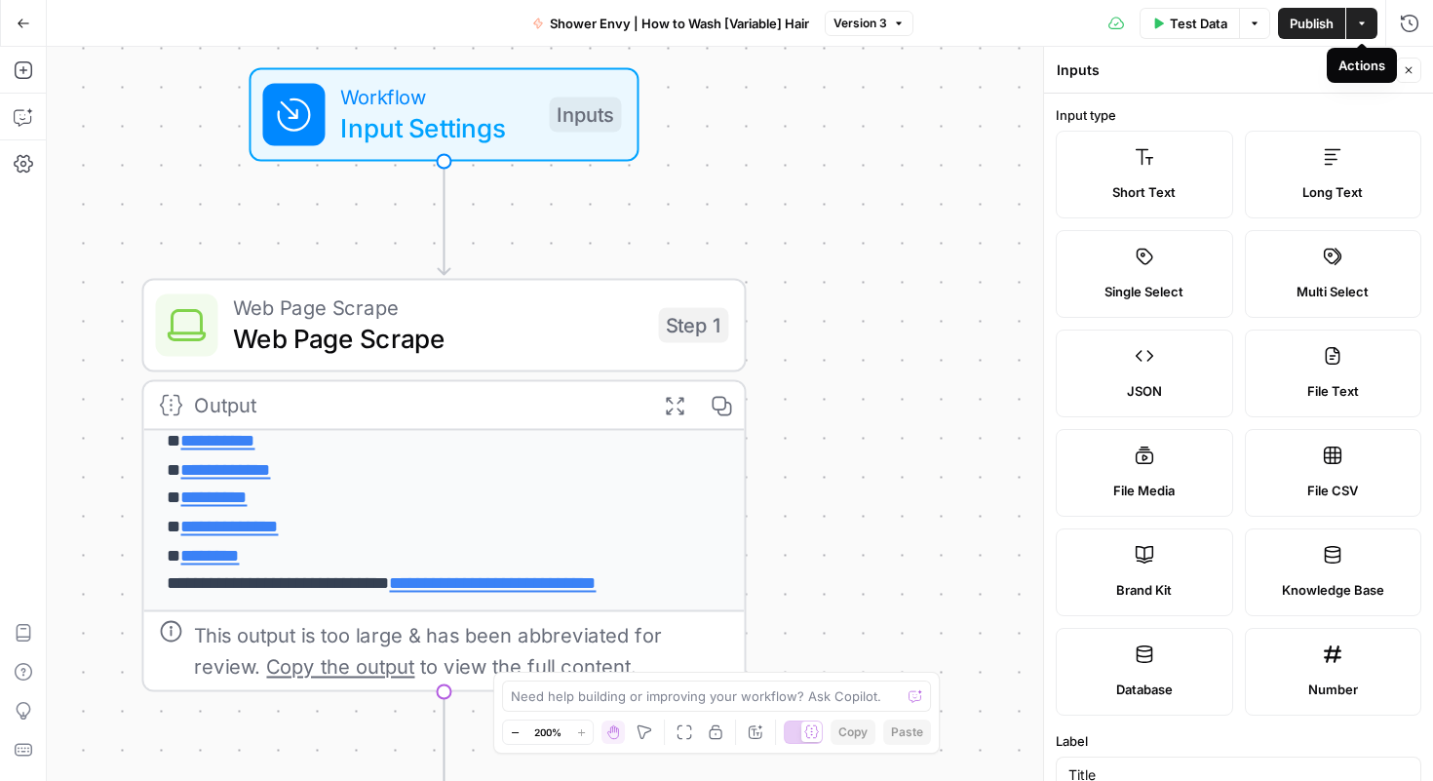
click at [885, 82] on header "Inputs Inputs Back Close" at bounding box center [1238, 70] width 389 height 47
click at [885, 73] on span "Back" at bounding box center [1368, 70] width 28 height 18
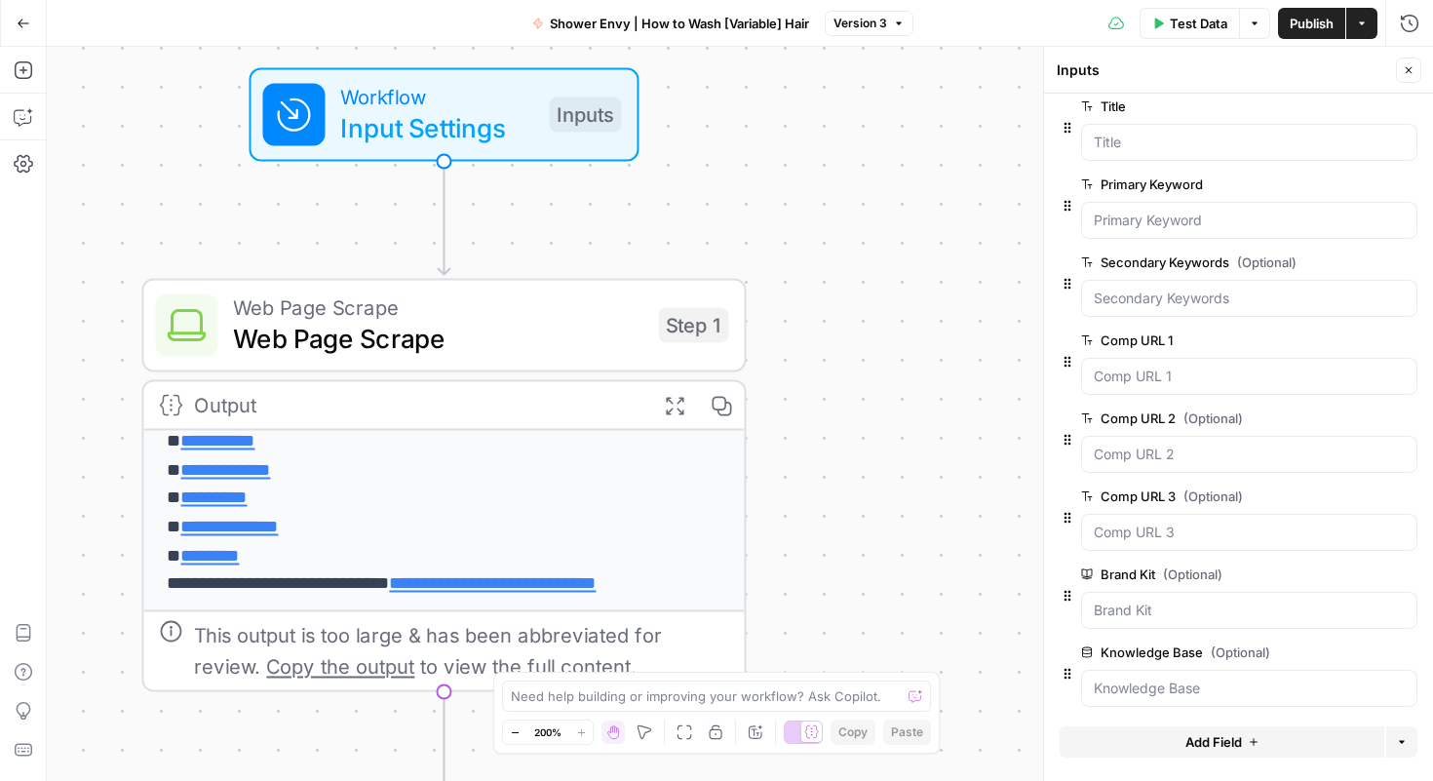
scroll to position [22, 0]
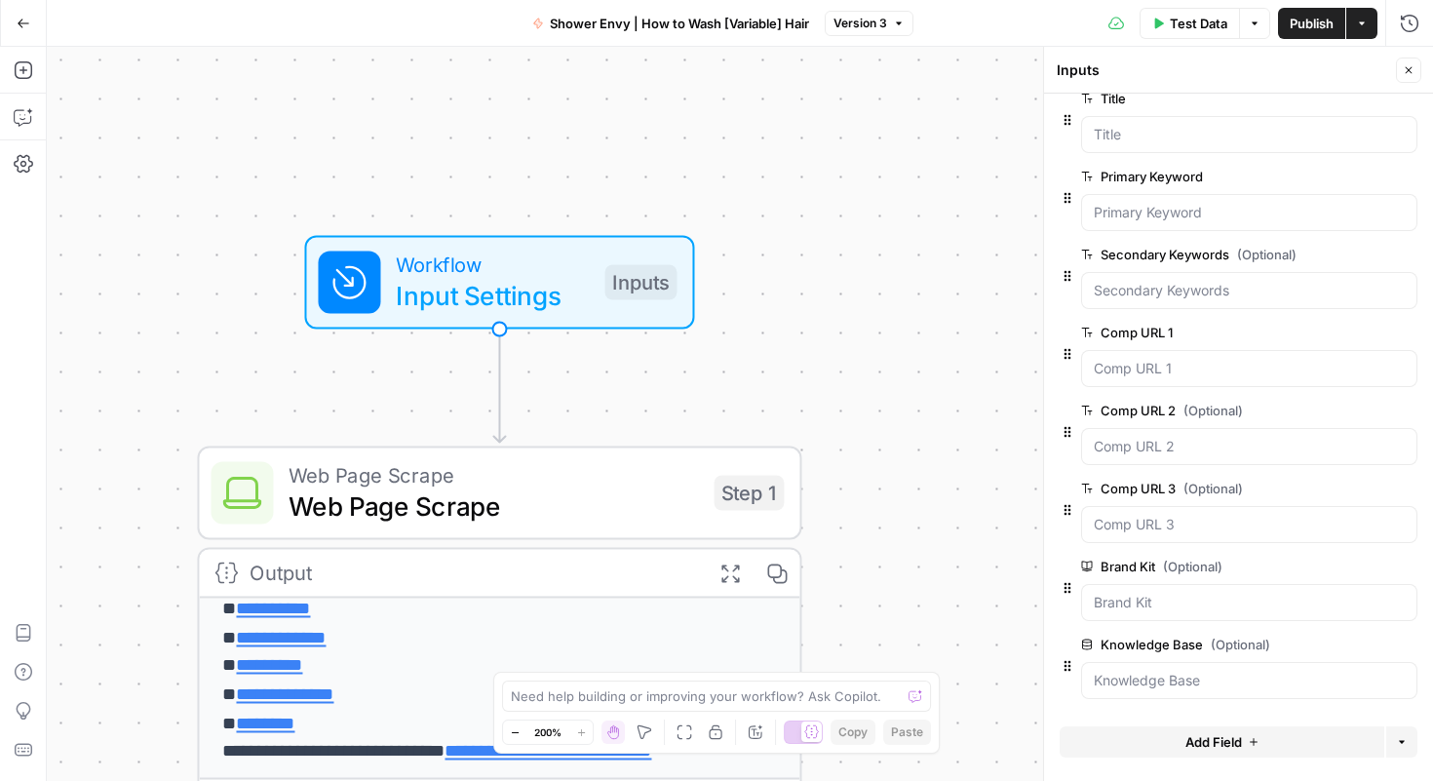
drag, startPoint x: 942, startPoint y: 516, endPoint x: 894, endPoint y: 335, distance: 186.5
click at [885, 592] on div "**********" at bounding box center [740, 414] width 1386 height 734
click at [753, 30] on span "Shower Envy | How to Wash [Variable] Hair" at bounding box center [679, 23] width 259 height 19
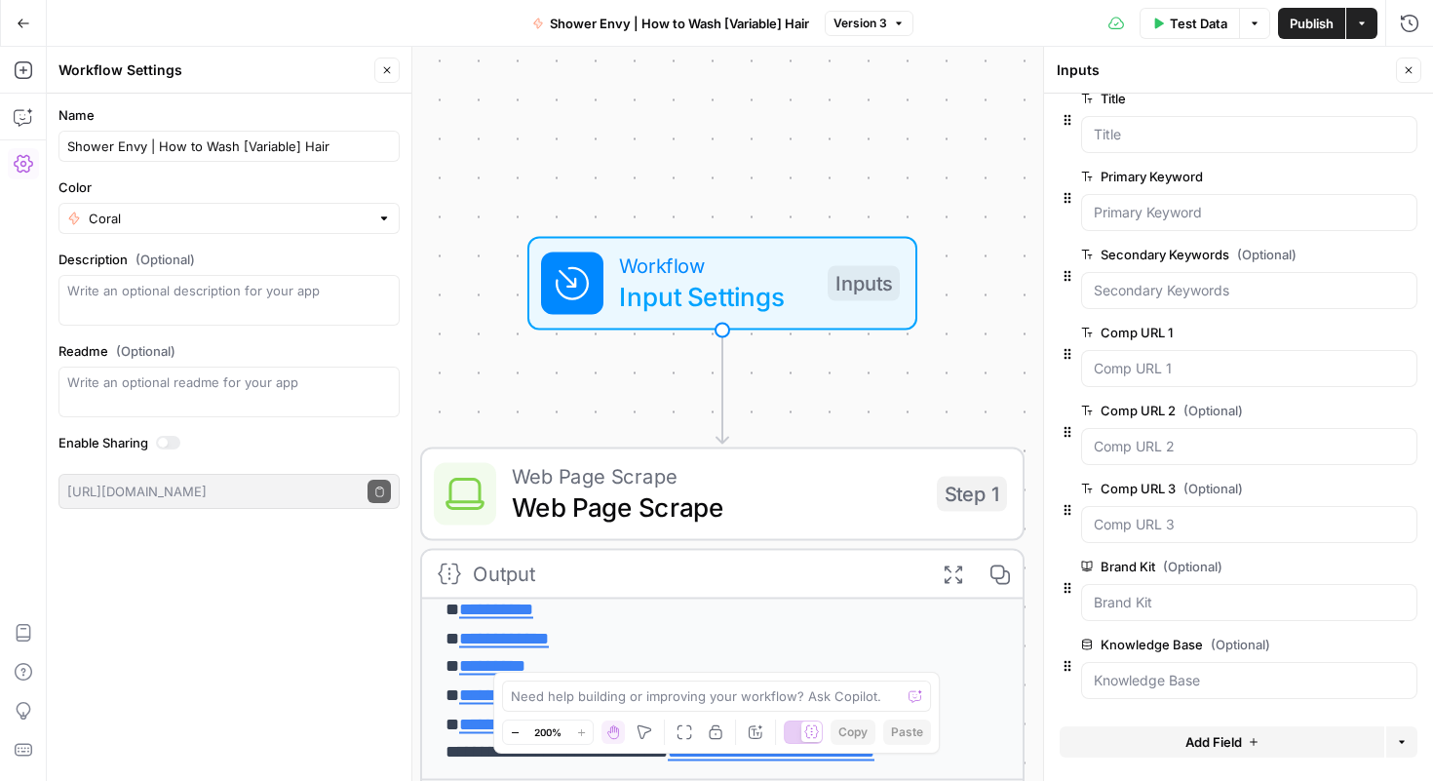
click at [732, 29] on span "Shower Envy | How to Wash [Variable] Hair" at bounding box center [679, 23] width 259 height 19
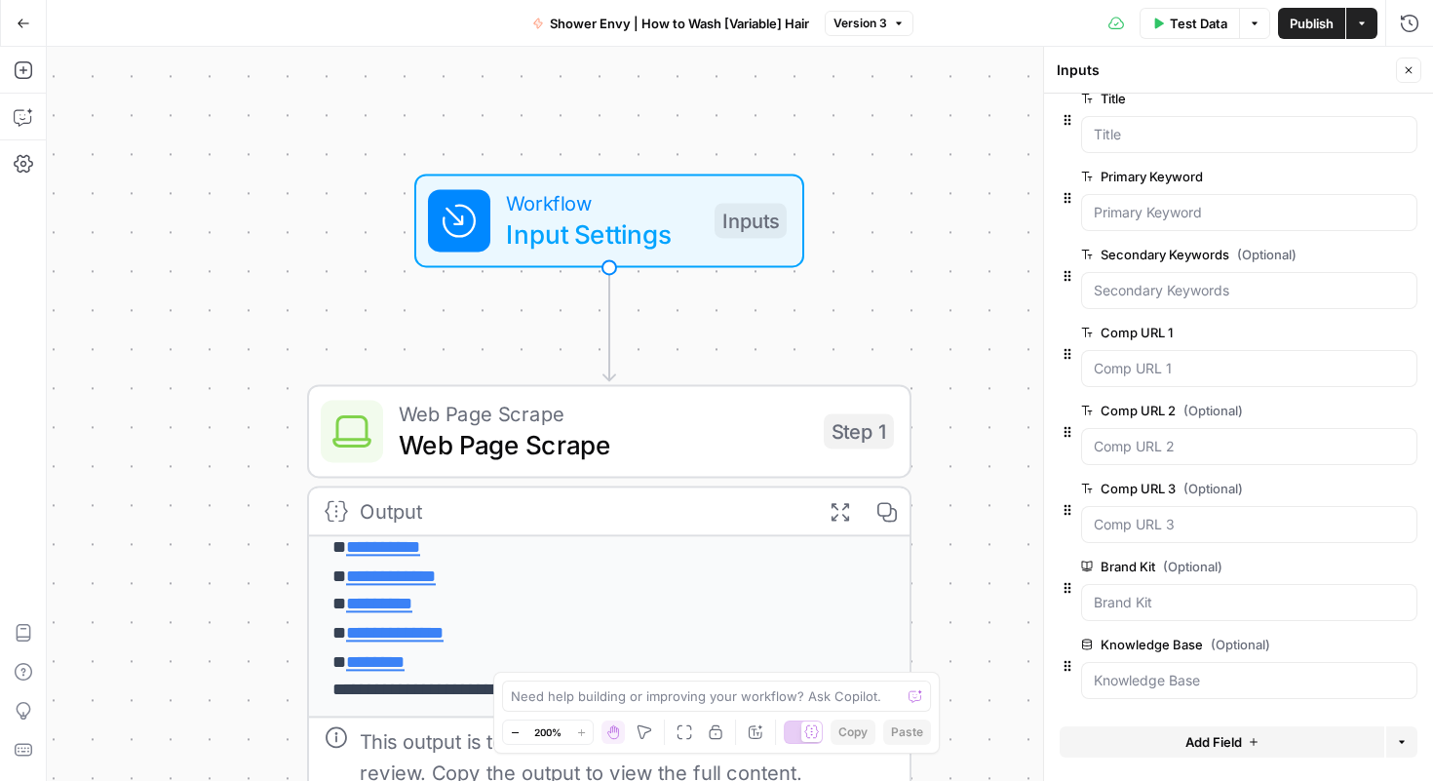
drag, startPoint x: 951, startPoint y: 347, endPoint x: 847, endPoint y: 351, distance: 104.4
click at [846, 351] on div "**********" at bounding box center [740, 414] width 1386 height 734
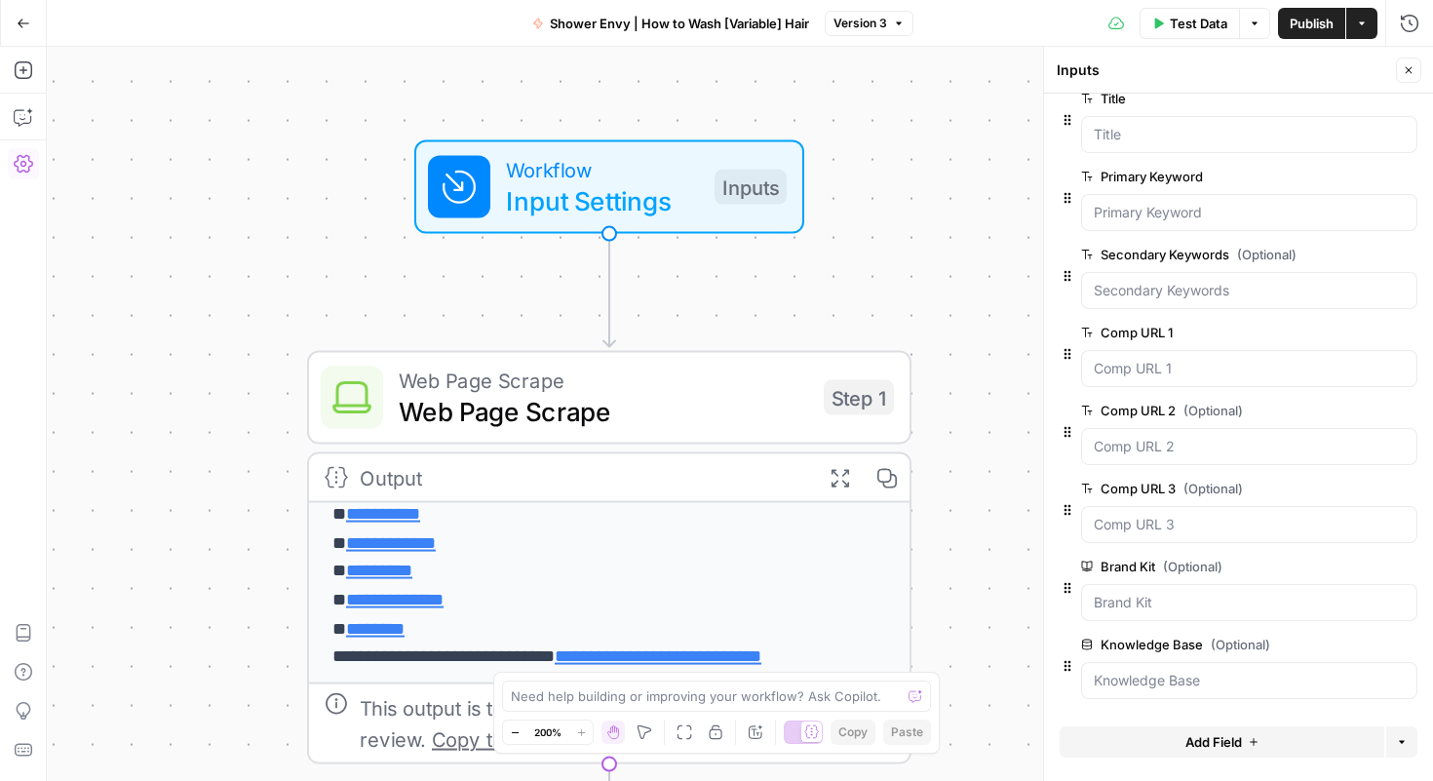
click at [25, 161] on icon "button" at bounding box center [23, 163] width 19 height 19
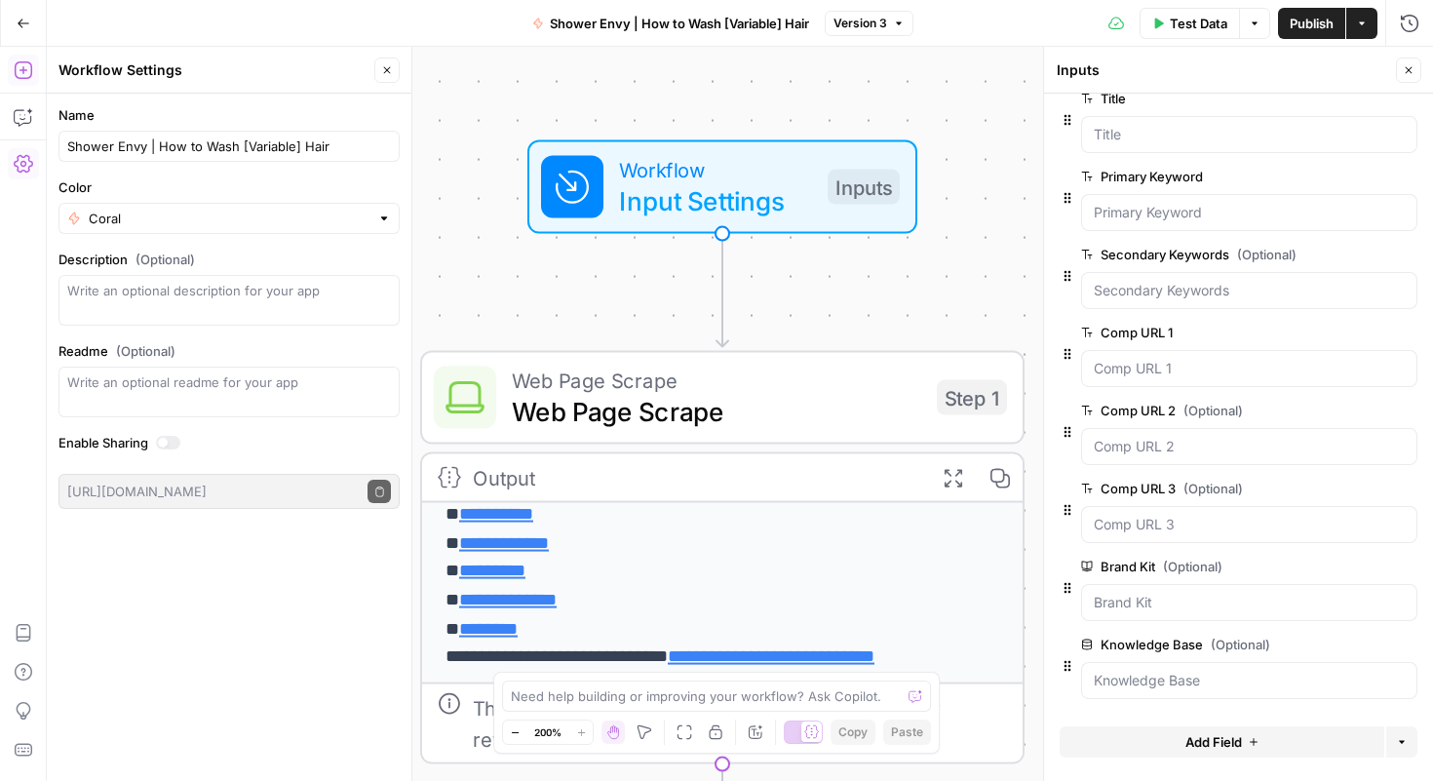
click at [22, 69] on icon "button" at bounding box center [23, 70] width 18 height 18
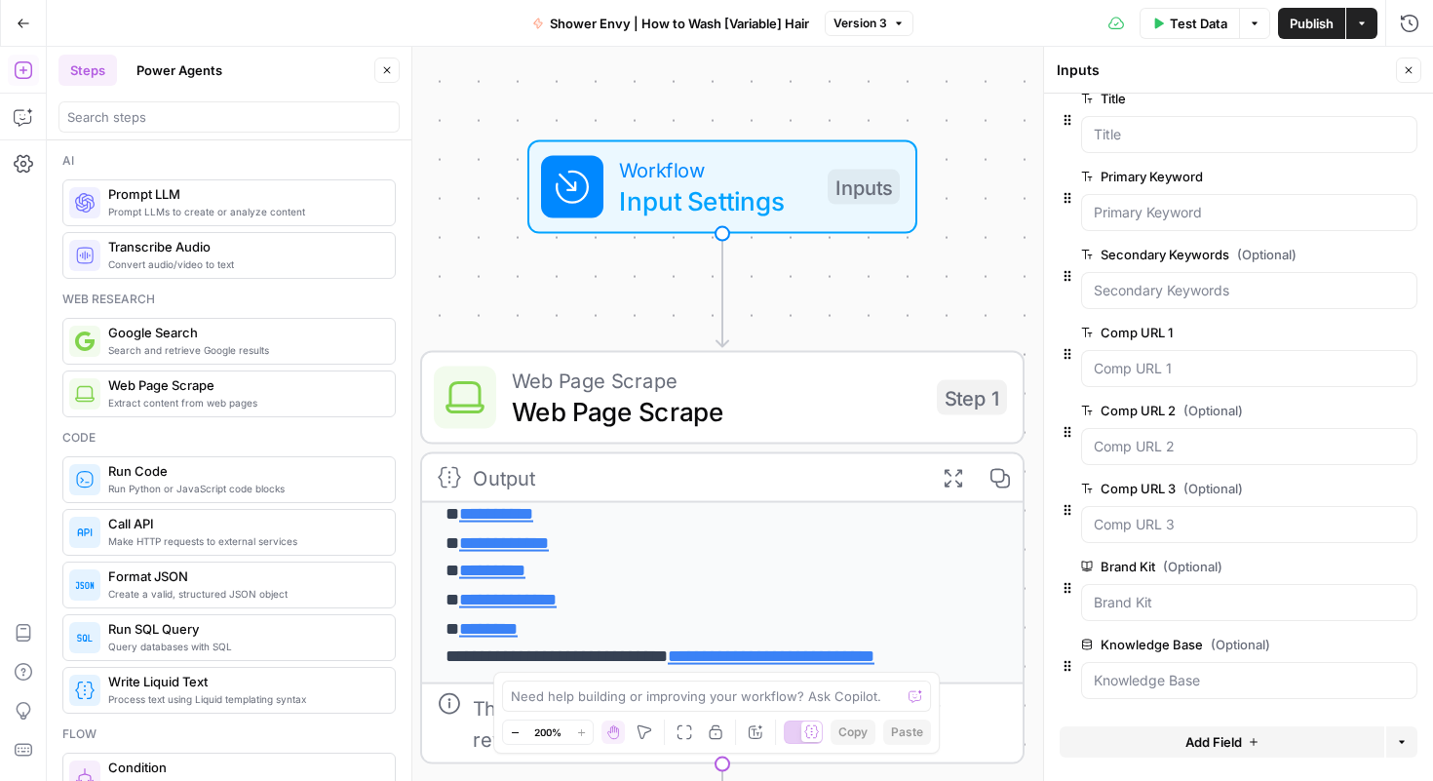
click at [19, 87] on div "Add Steps Copilot Settings AirOps Academy Help Give Feedback Shortcuts" at bounding box center [23, 414] width 47 height 734
click at [23, 19] on icon "button" at bounding box center [24, 24] width 14 height 14
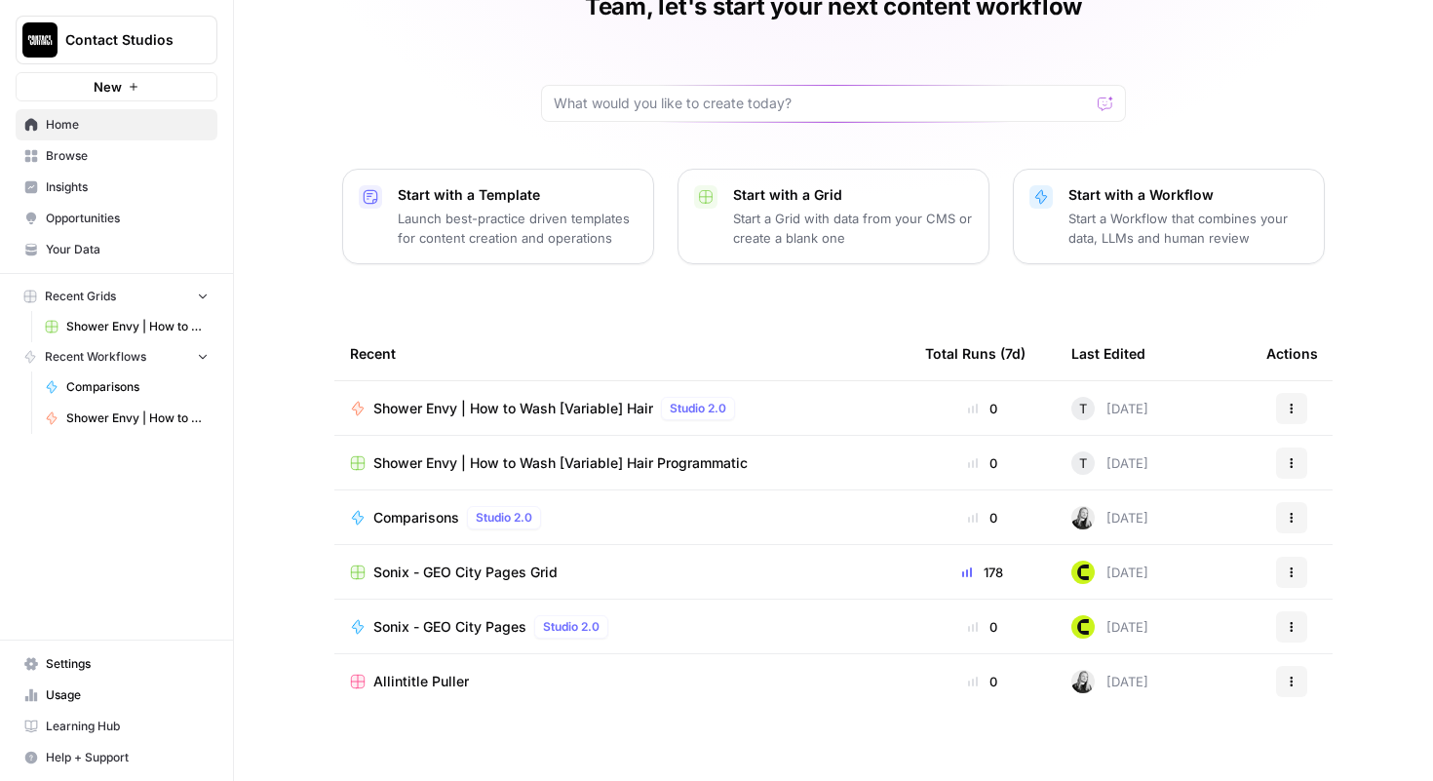
scroll to position [116, 0]
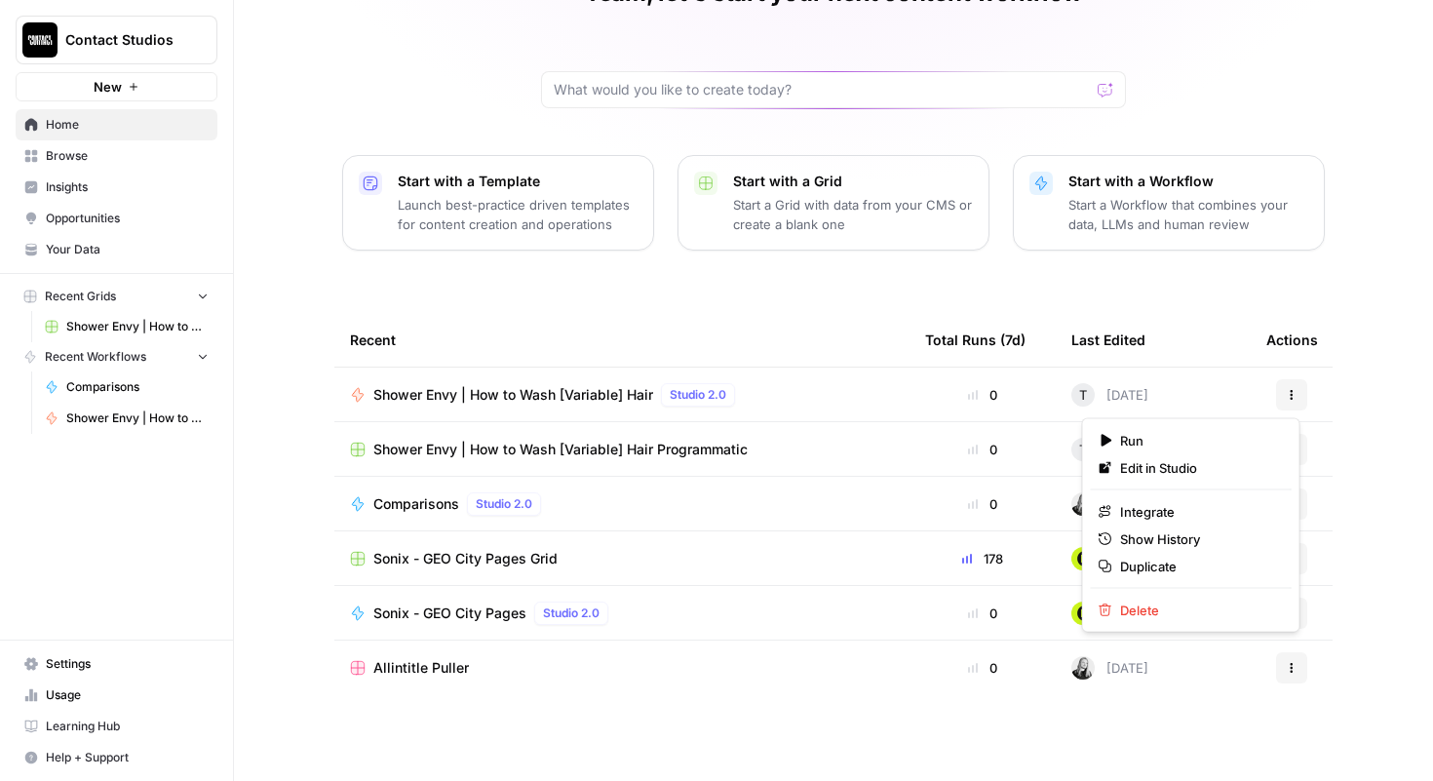
click at [885, 396] on button "Actions" at bounding box center [1291, 394] width 31 height 31
click at [885, 467] on span "Edit in Studio" at bounding box center [1198, 467] width 156 height 19
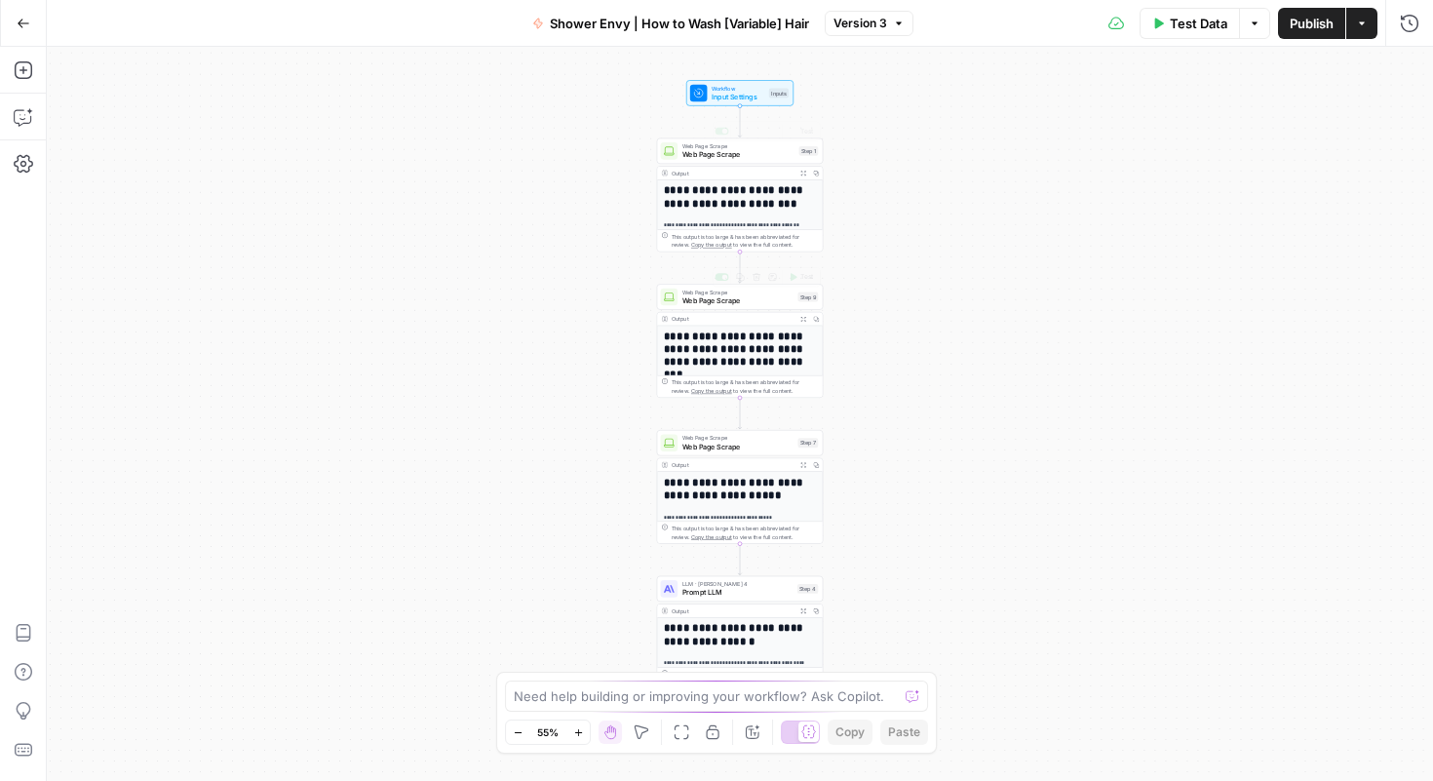
click at [725, 105] on div "**********" at bounding box center [740, 414] width 1386 height 734
click at [725, 101] on div "Workflow Input Settings Inputs Test Step" at bounding box center [739, 92] width 107 height 25
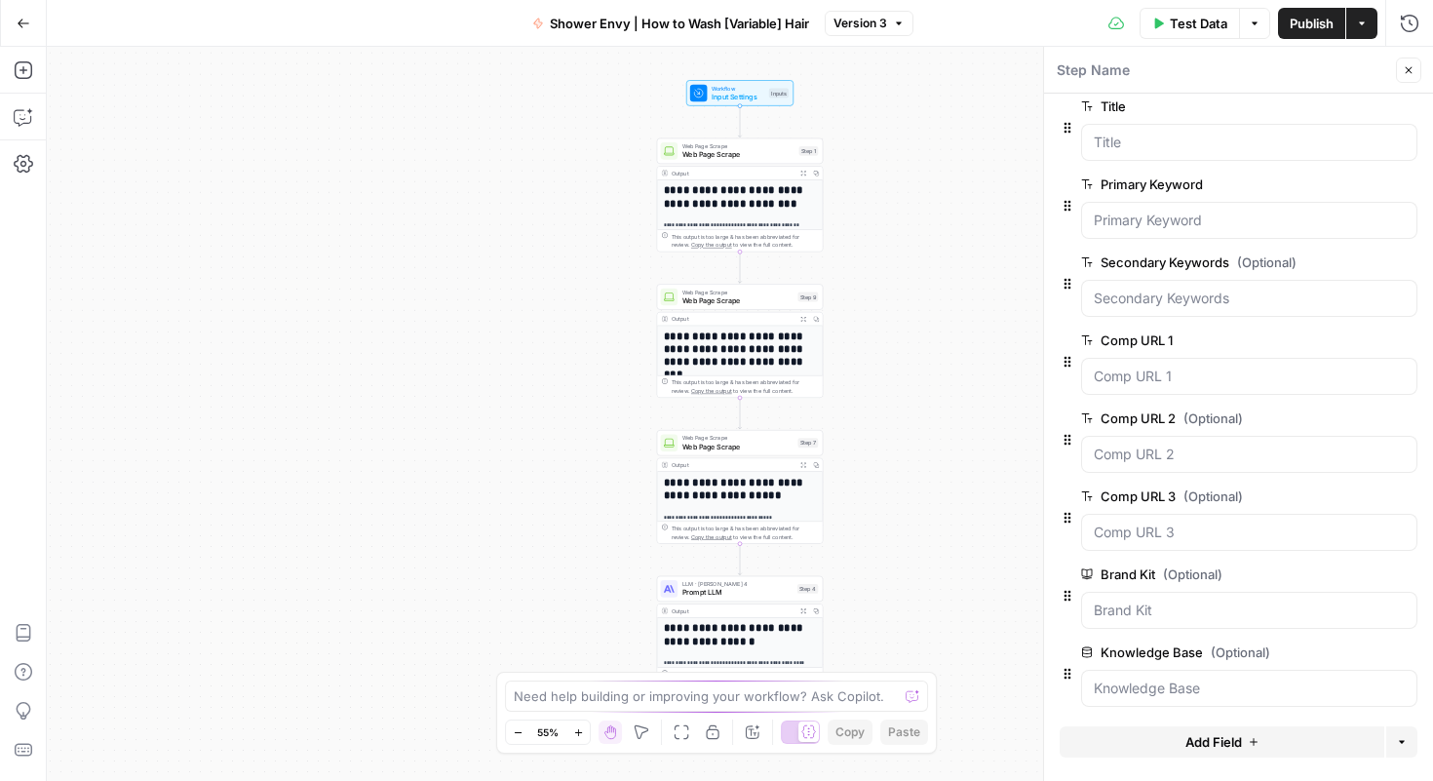
scroll to position [22, 0]
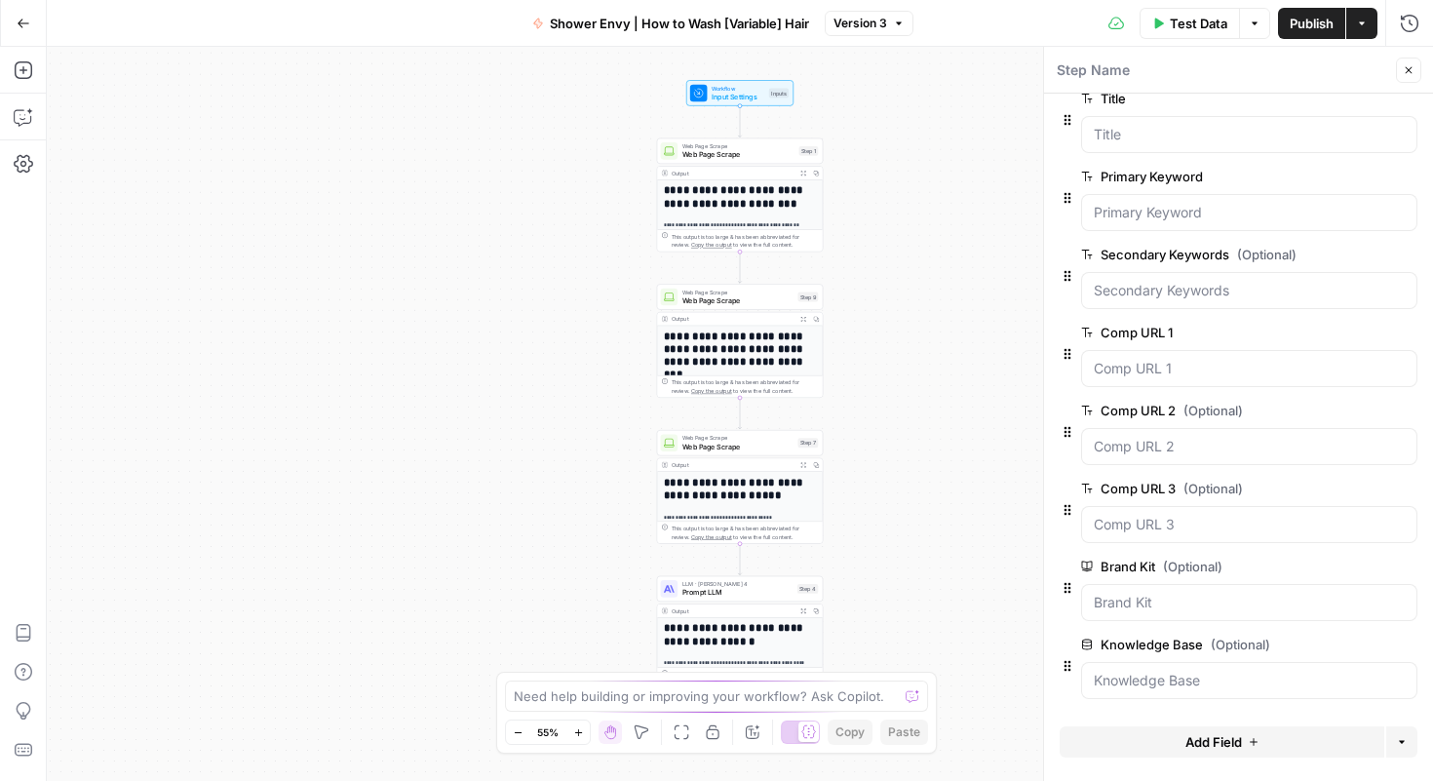
click at [885, 564] on span "edit field" at bounding box center [1344, 567] width 43 height 16
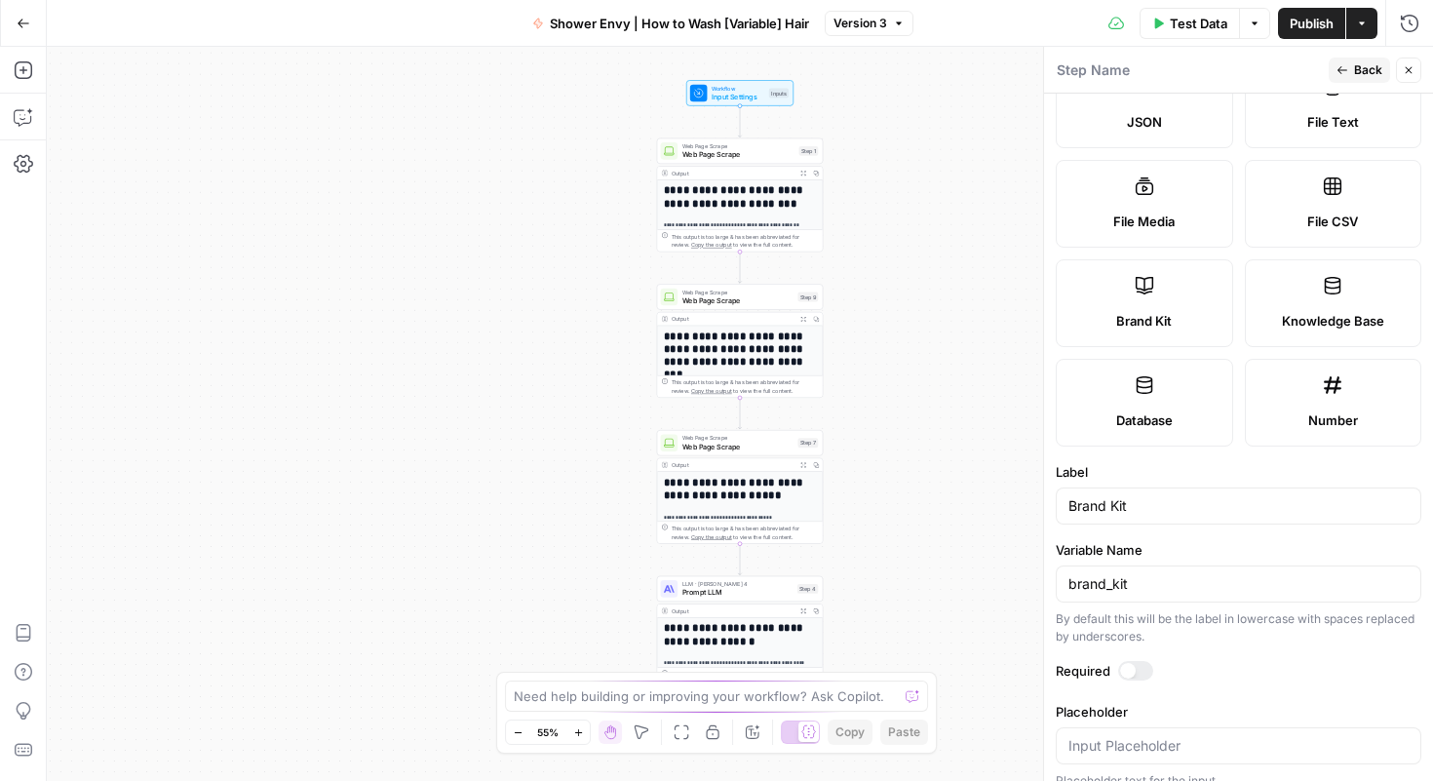
scroll to position [289, 0]
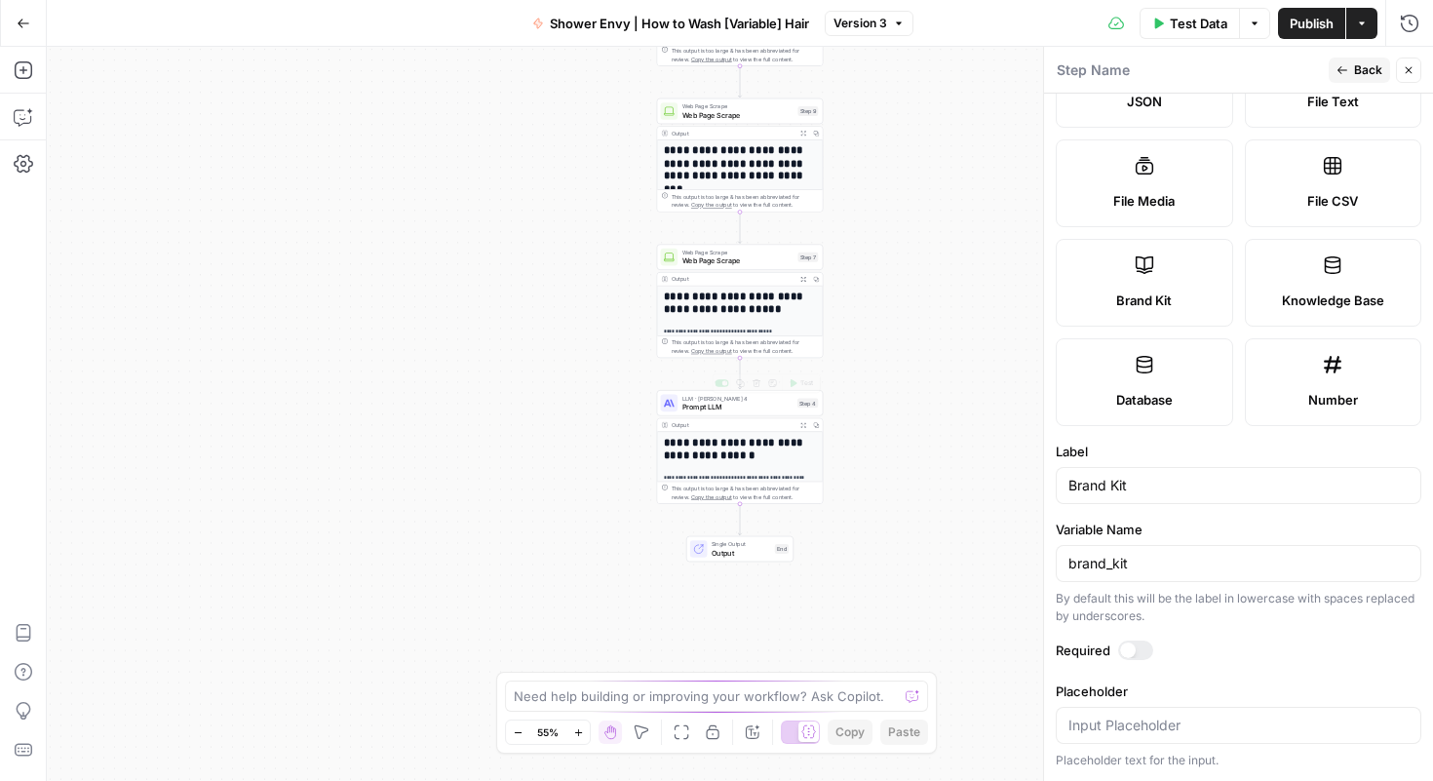
click at [754, 404] on span "Prompt LLM" at bounding box center [737, 407] width 111 height 11
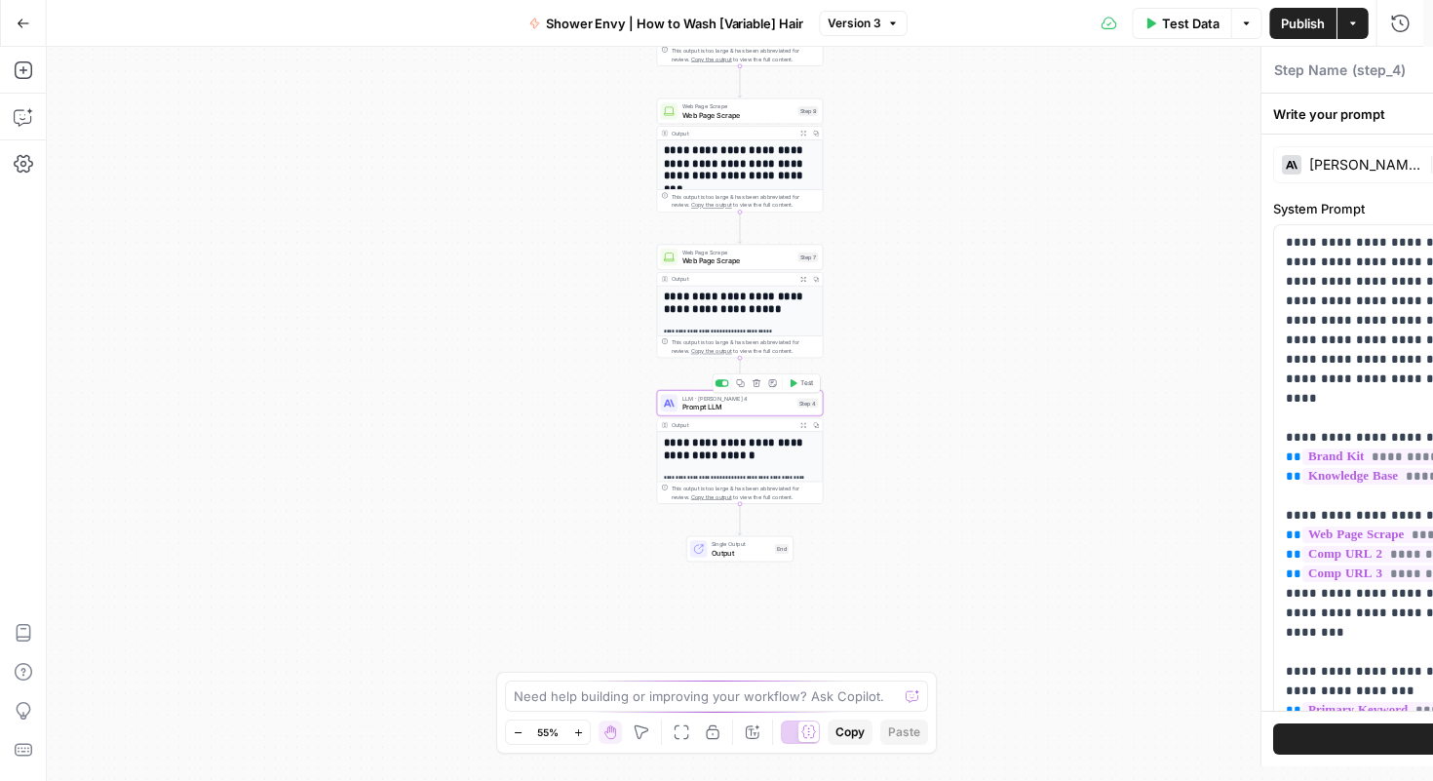
type textarea "Prompt LLM"
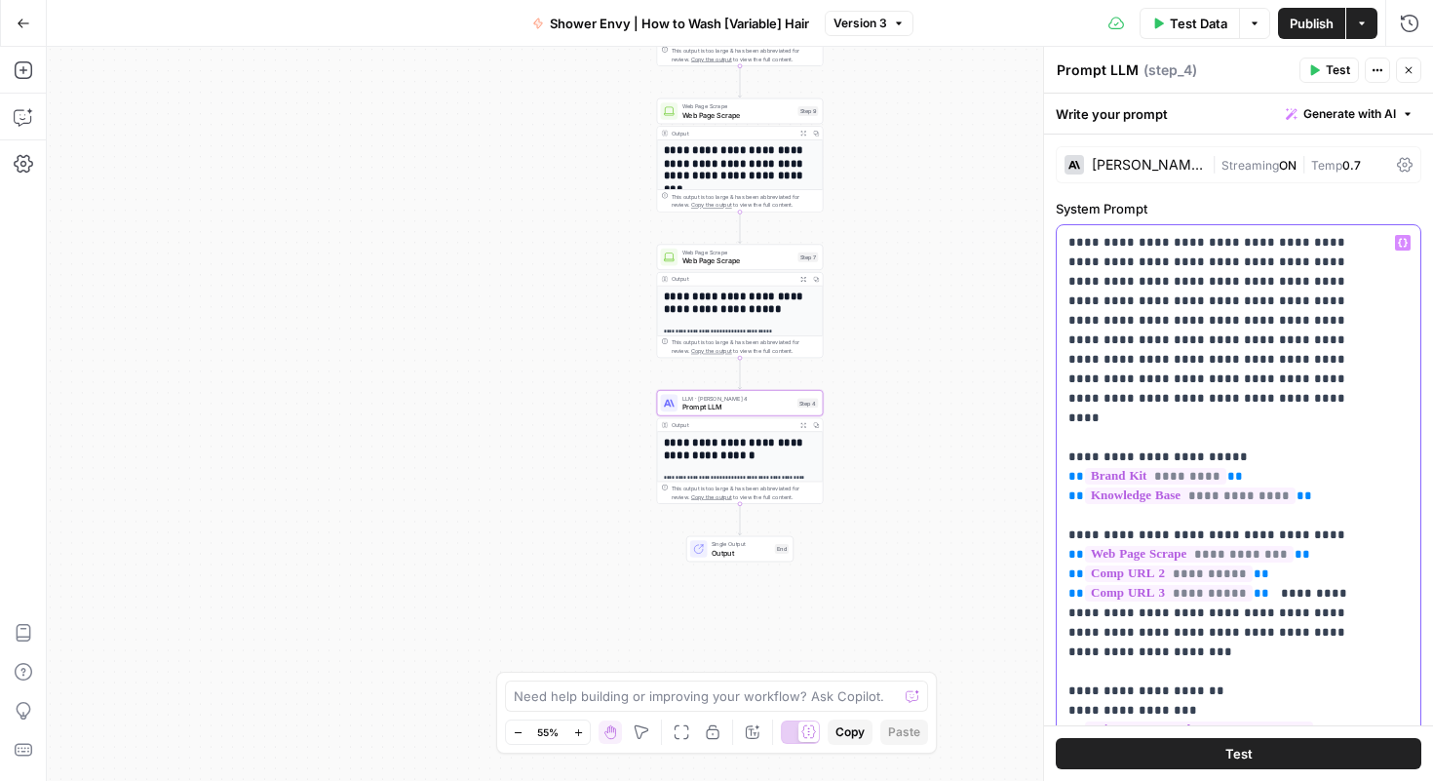
click at [885, 468] on span "*********" at bounding box center [1155, 476] width 141 height 17
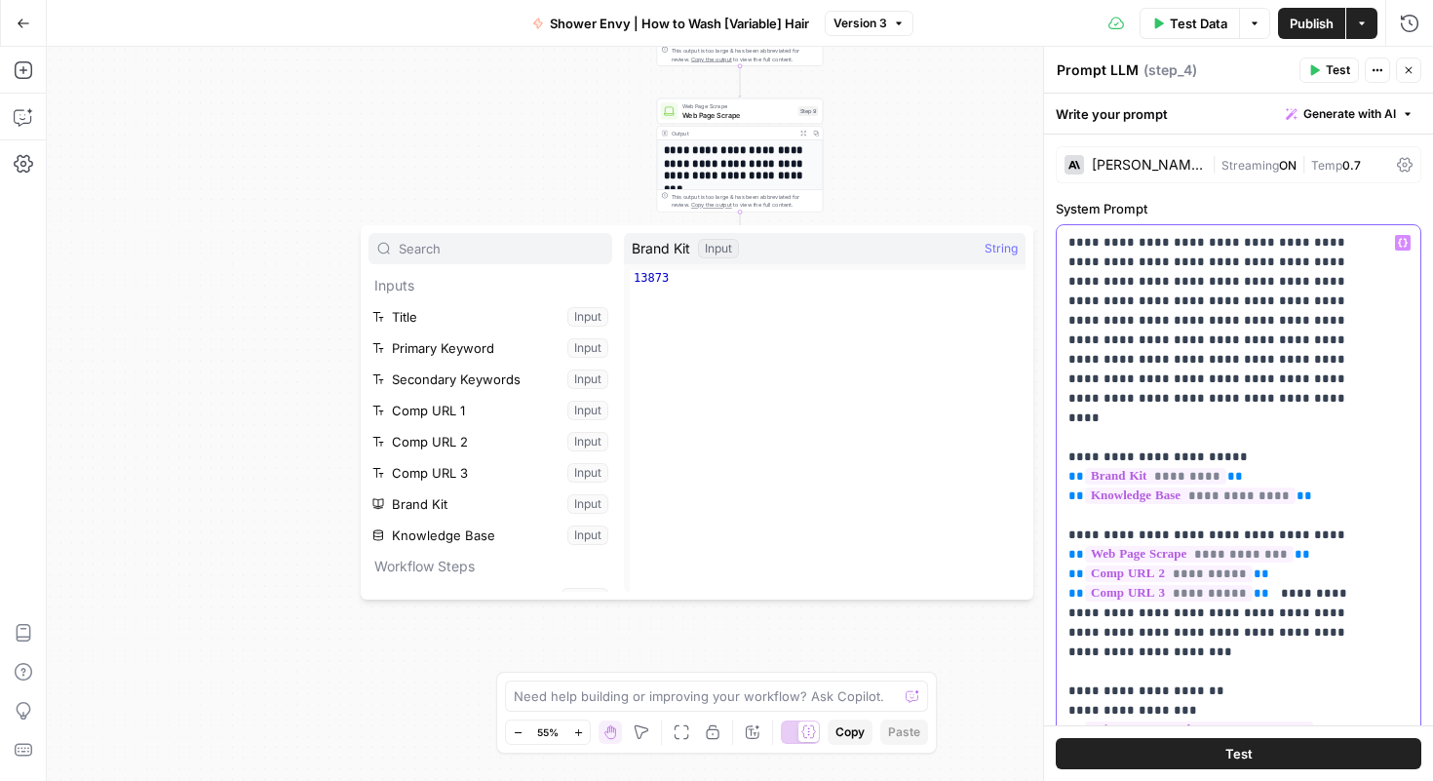
click at [885, 468] on span "*********" at bounding box center [1155, 476] width 141 height 17
click at [869, 160] on div "**********" at bounding box center [740, 414] width 1386 height 734
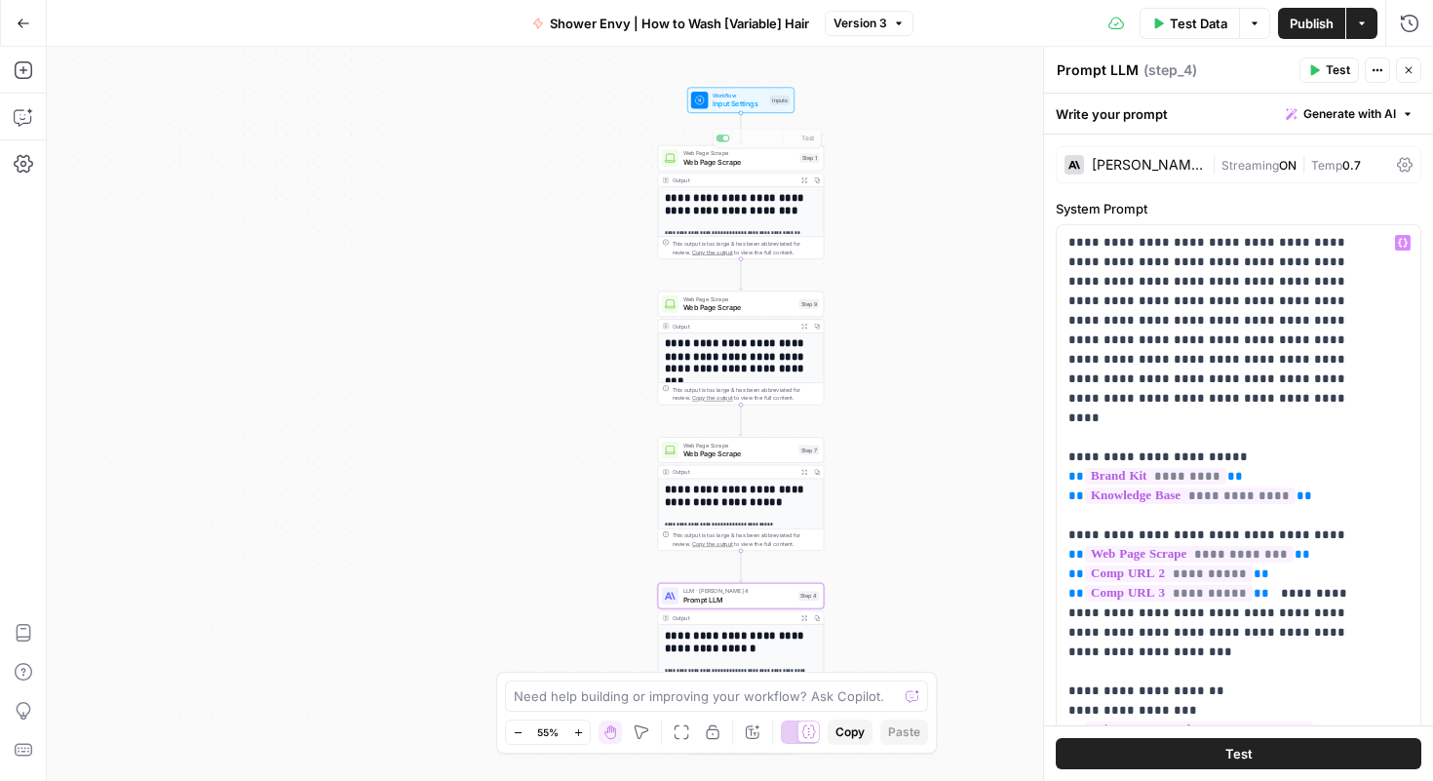
click at [739, 100] on span "Input Settings" at bounding box center [739, 103] width 53 height 11
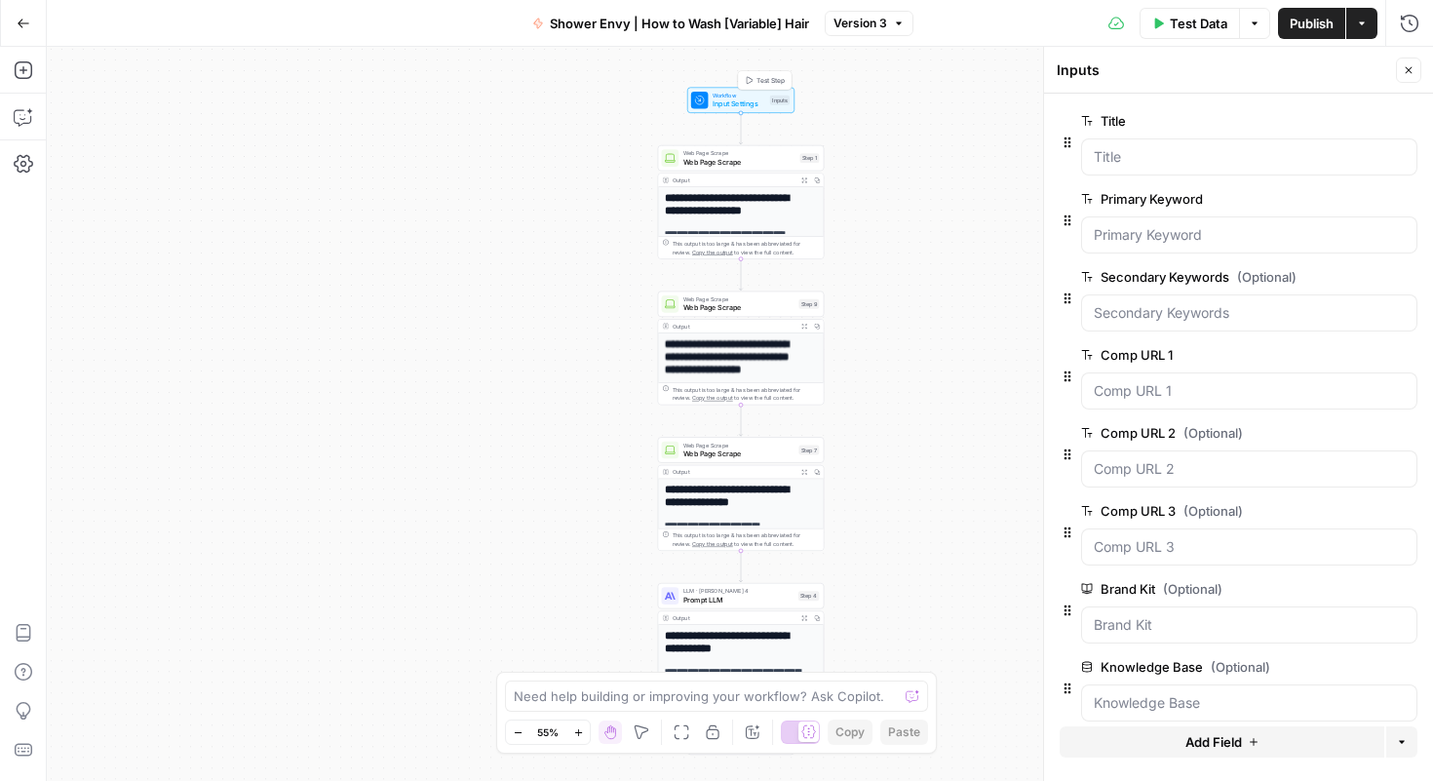
scroll to position [22, 0]
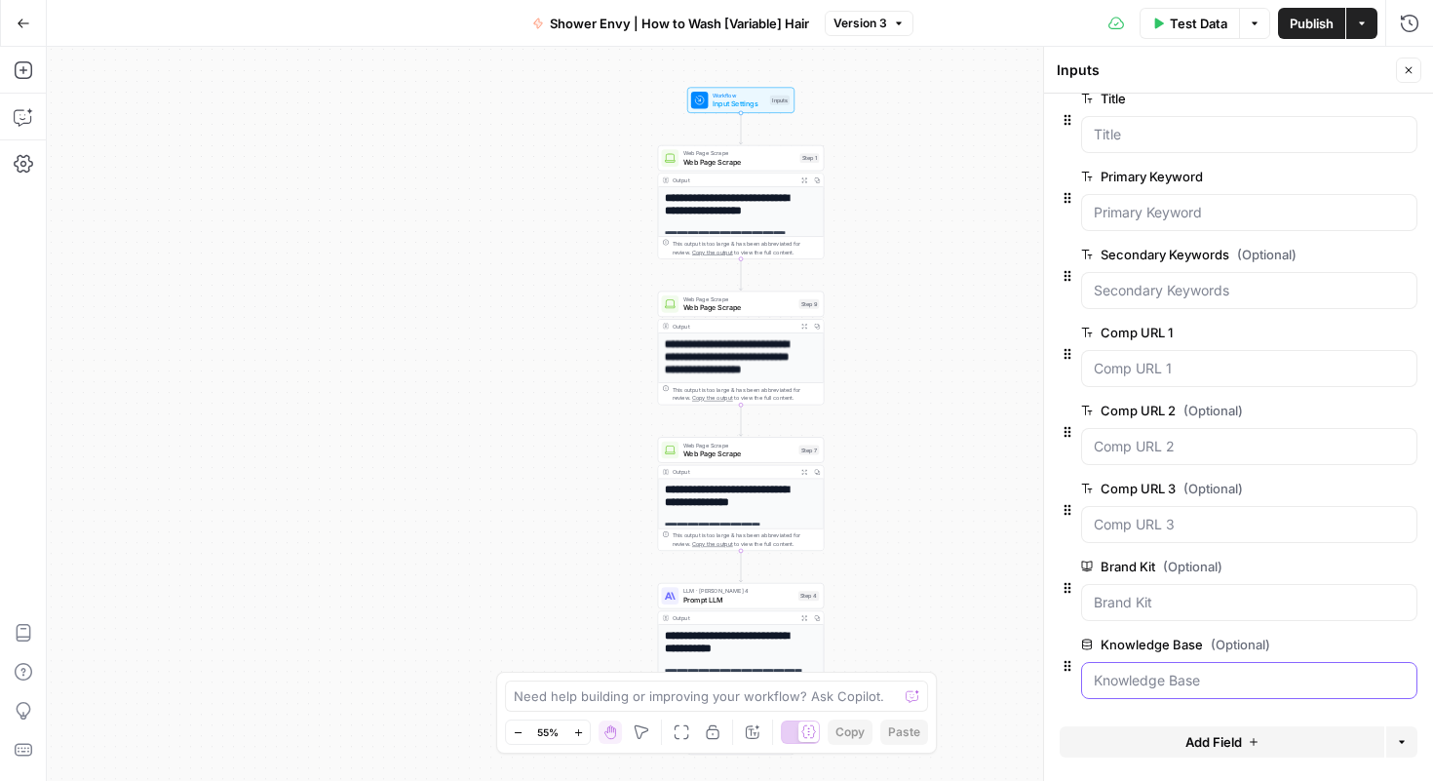
click at [885, 678] on Base "Knowledge Base (Optional)" at bounding box center [1249, 680] width 311 height 19
click at [885, 561] on span "edit field" at bounding box center [1344, 567] width 43 height 16
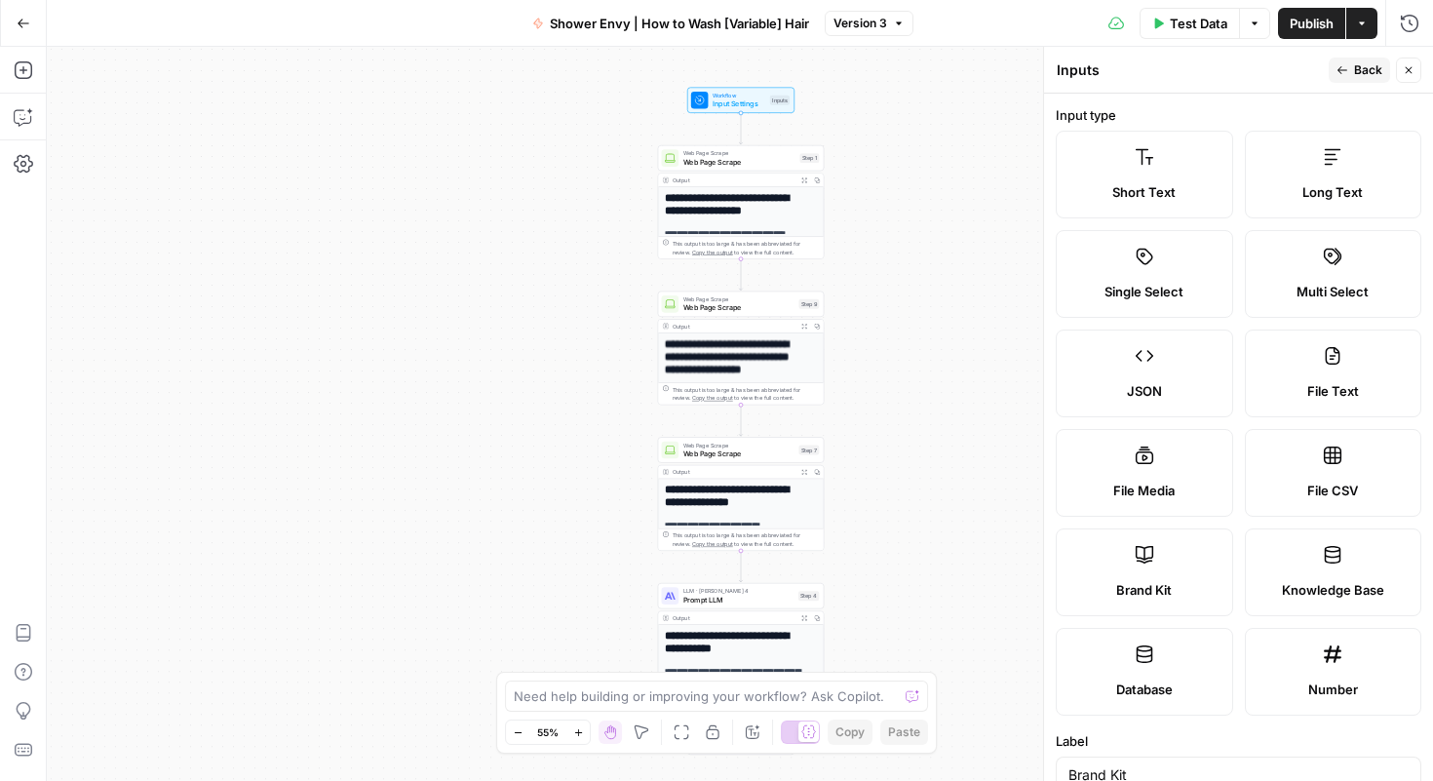
scroll to position [289, 0]
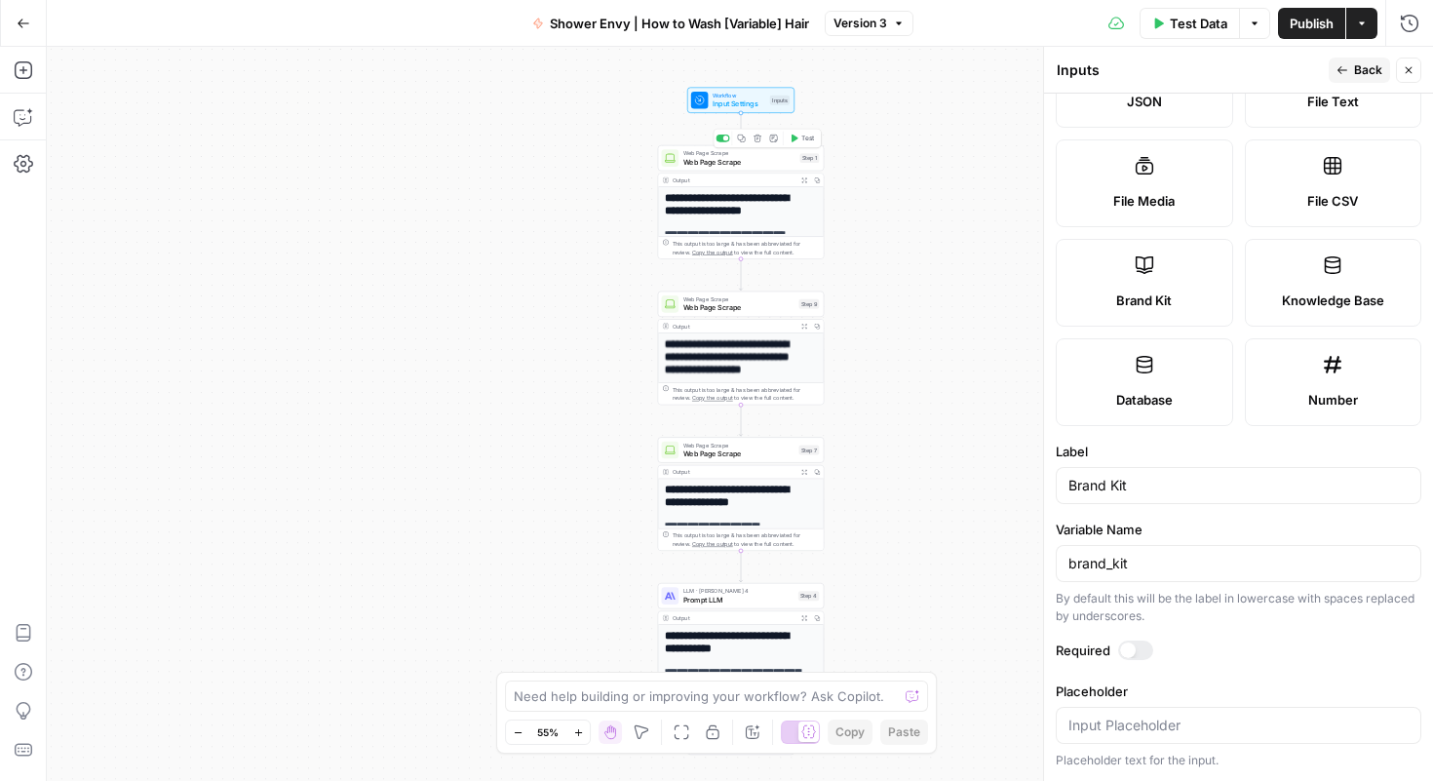
click at [732, 167] on div "Web Page Scrape Web Page Scrape Step 1 Copy step Delete step Add Note Test" at bounding box center [741, 157] width 167 height 25
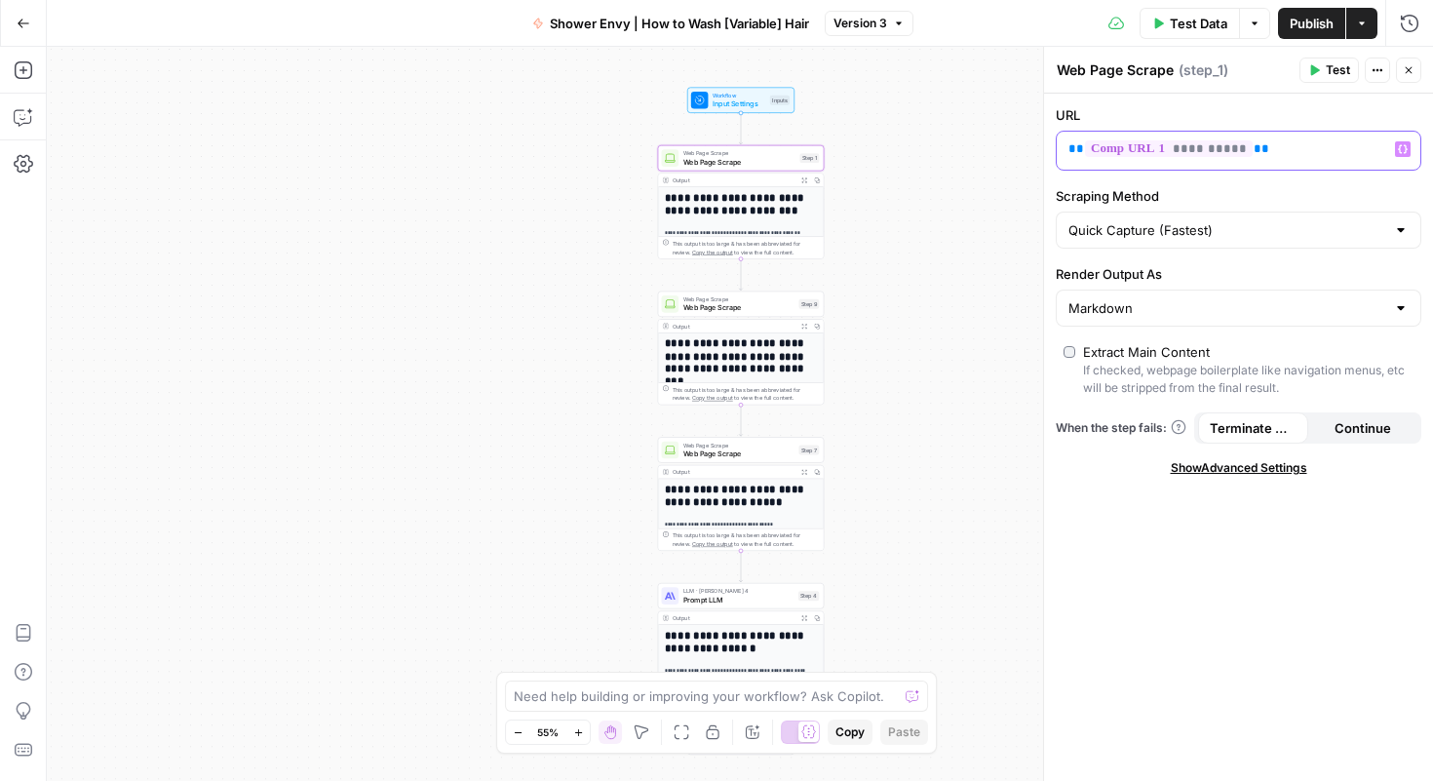
click at [885, 149] on p "**********" at bounding box center [1222, 148] width 309 height 19
click at [885, 146] on icon "button" at bounding box center [1403, 149] width 10 height 10
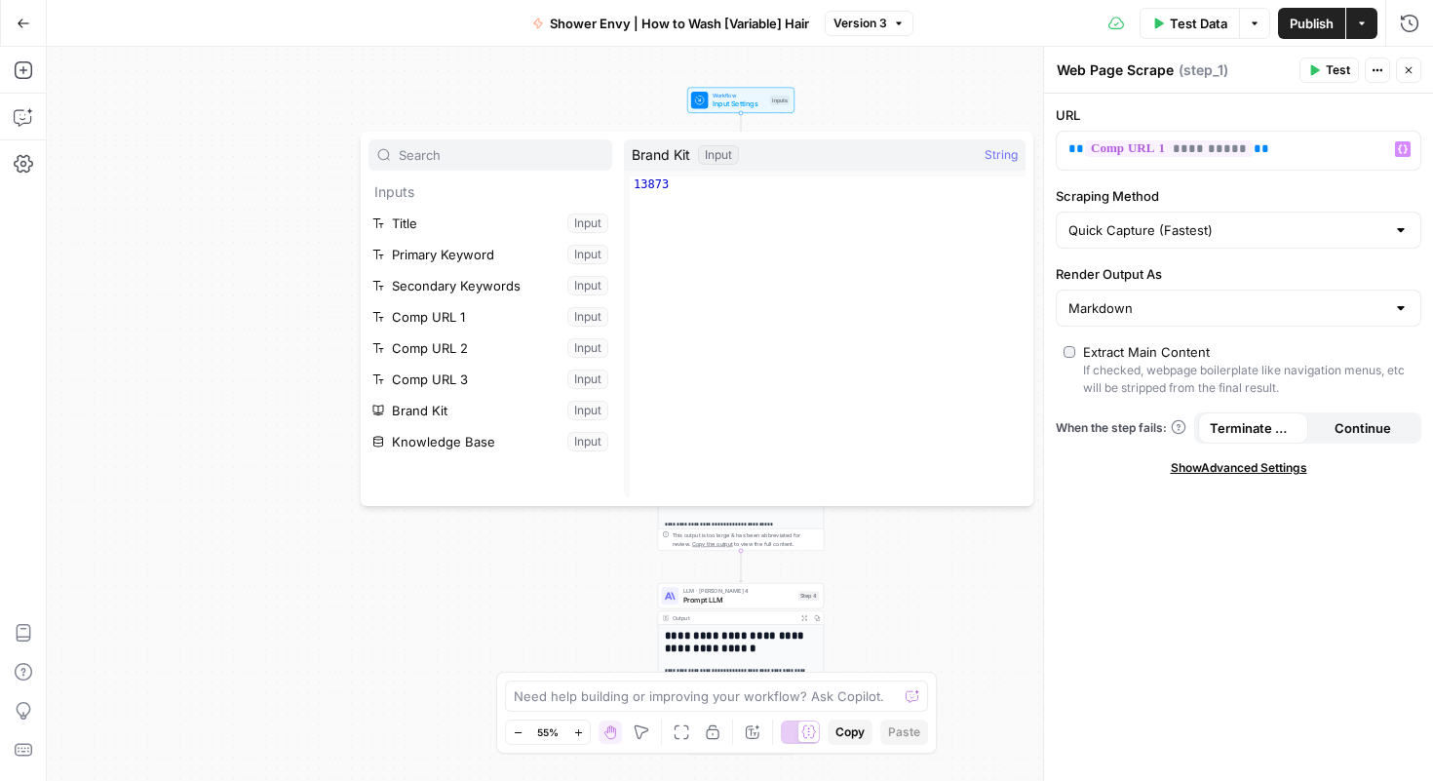
click at [249, 400] on div "**********" at bounding box center [740, 414] width 1386 height 734
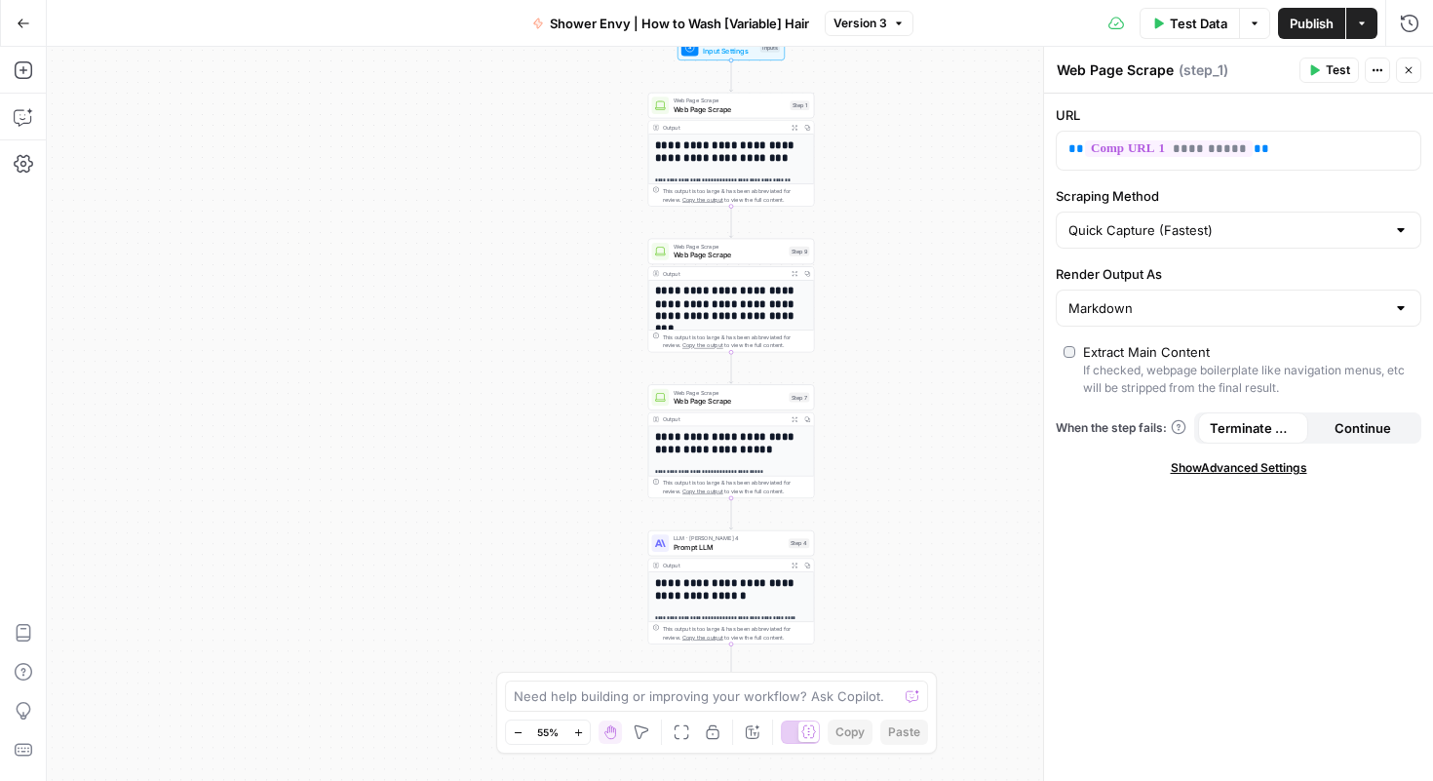
drag, startPoint x: 916, startPoint y: 305, endPoint x: 905, endPoint y: 204, distance: 101.9
click at [885, 209] on div "**********" at bounding box center [740, 414] width 1386 height 734
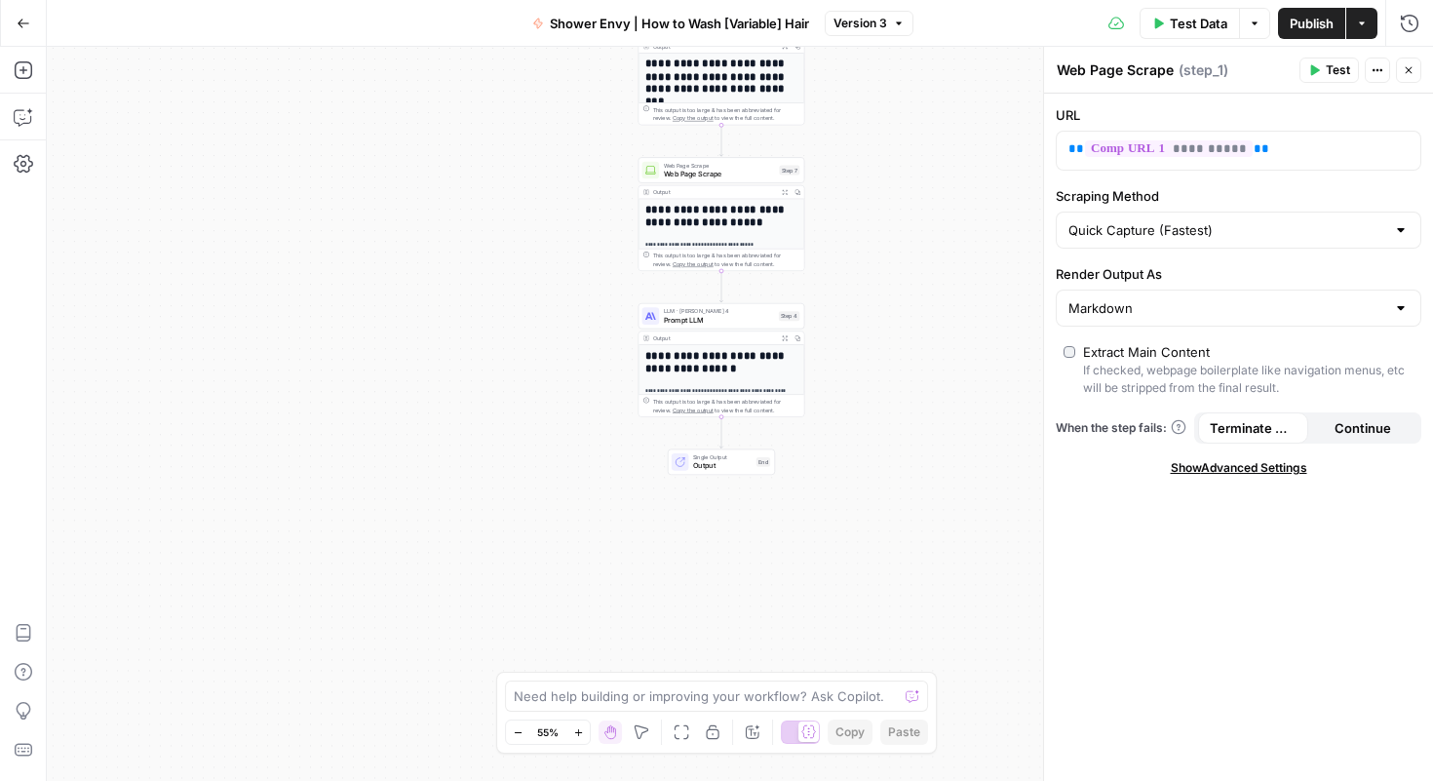
drag, startPoint x: 933, startPoint y: 279, endPoint x: 924, endPoint y: 245, distance: 35.2
click at [885, 234] on div "**********" at bounding box center [740, 414] width 1386 height 734
click at [707, 467] on span "Output" at bounding box center [722, 464] width 59 height 11
